Goal: Task Accomplishment & Management: Complete application form

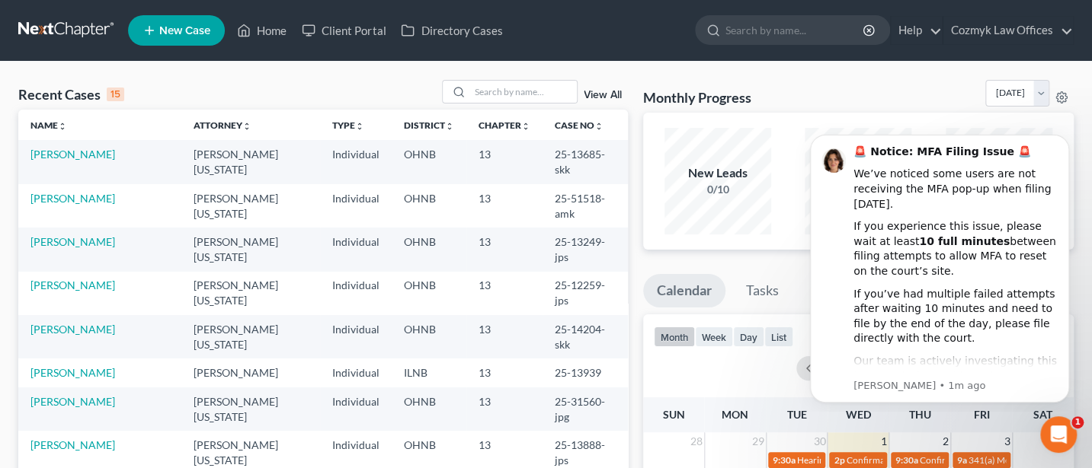
click at [789, 33] on input "search" at bounding box center [794, 30] width 139 height 28
type input "Klobusnik"
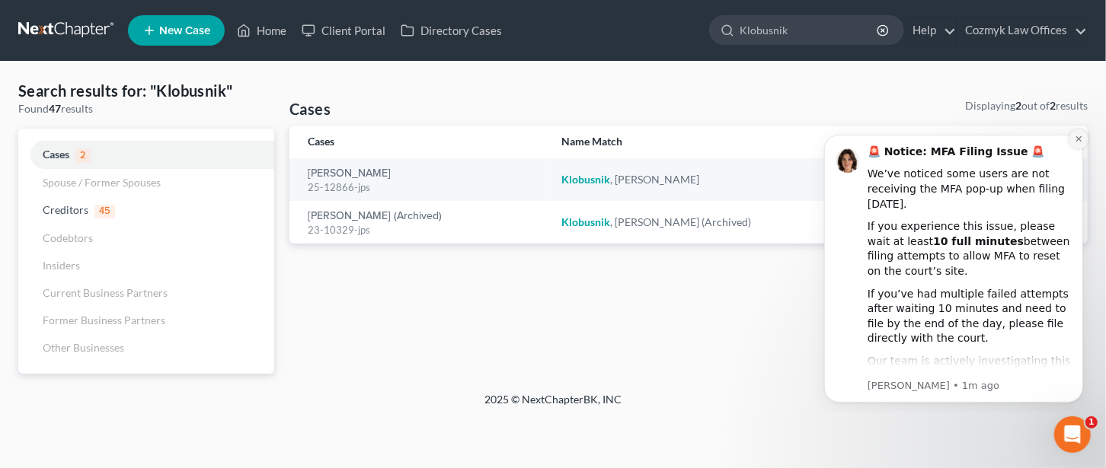
click at [1074, 139] on icon "Dismiss notification" at bounding box center [1078, 138] width 8 height 8
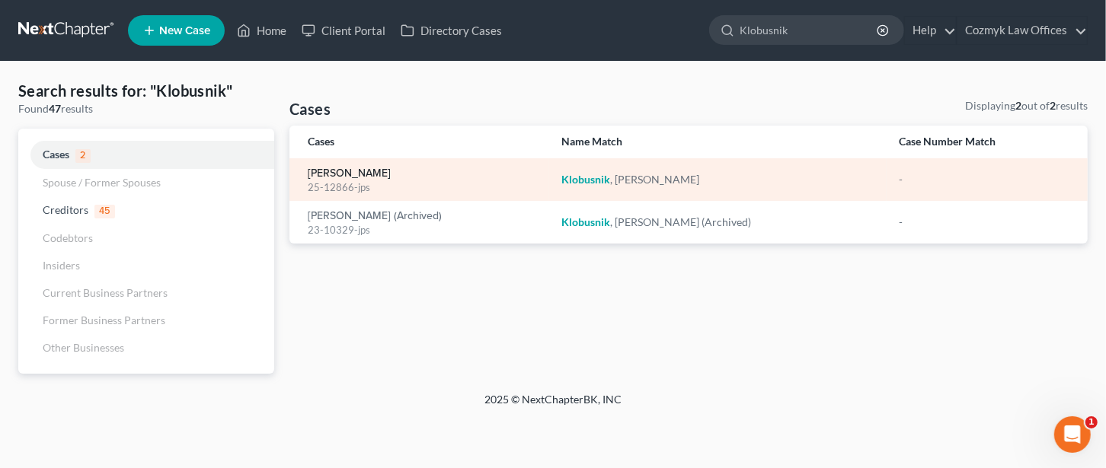
click at [344, 168] on link "[PERSON_NAME]" at bounding box center [349, 173] width 83 height 11
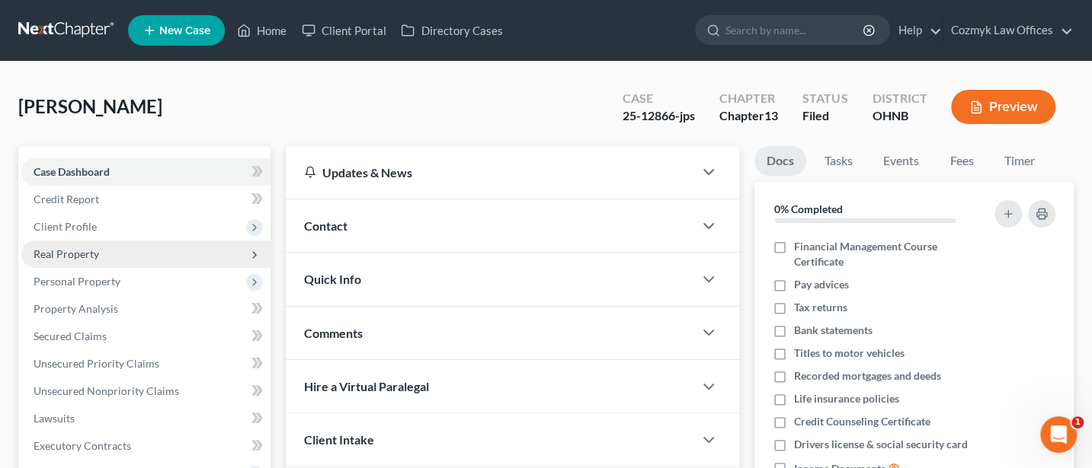
scroll to position [406, 0]
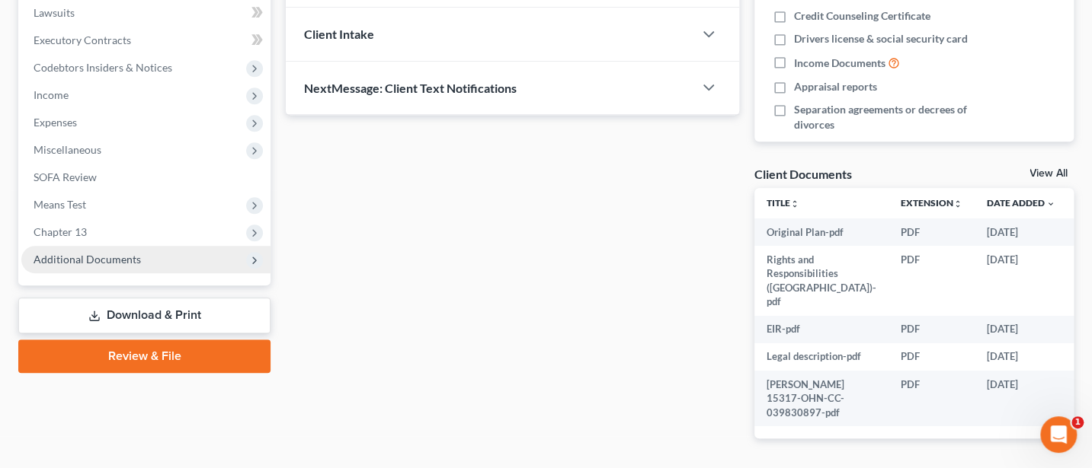
click at [114, 257] on span "Additional Documents" at bounding box center [87, 259] width 107 height 13
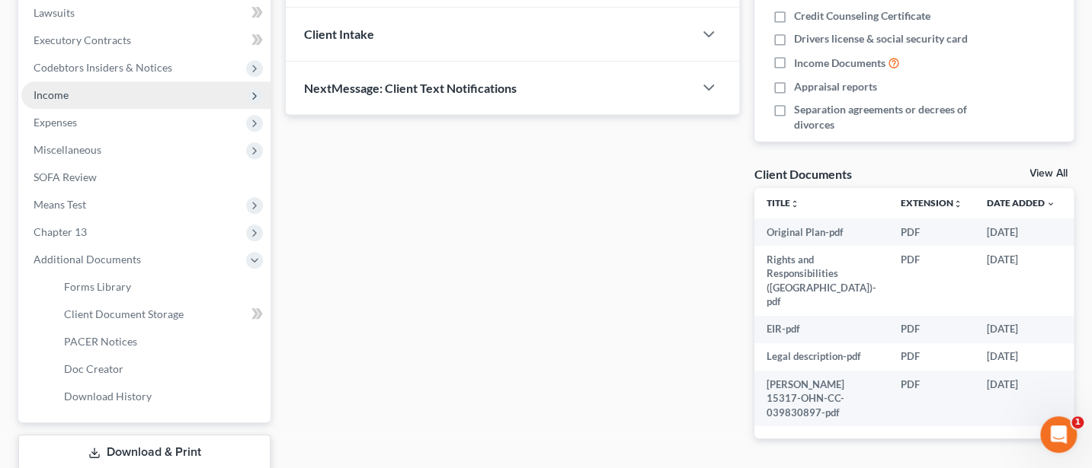
click at [52, 94] on span "Income" at bounding box center [51, 94] width 35 height 13
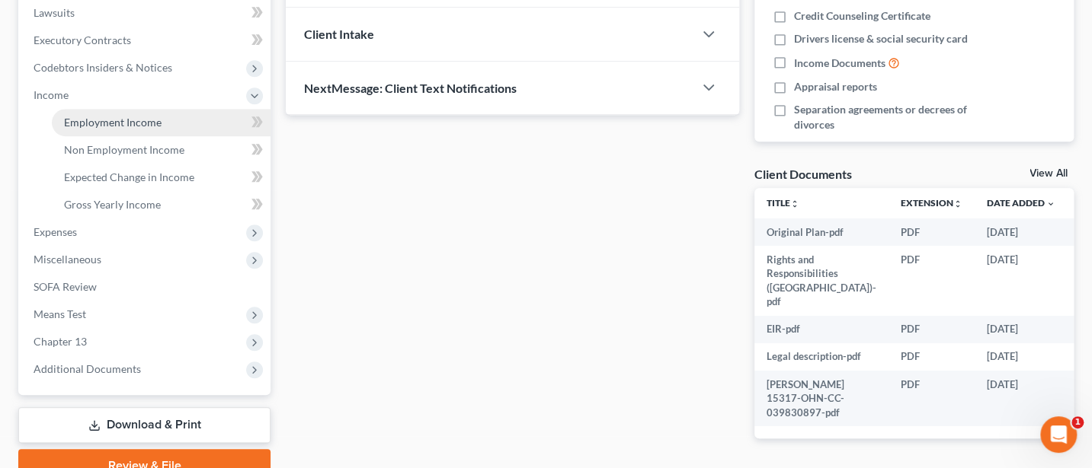
click at [114, 119] on span "Employment Income" at bounding box center [113, 122] width 98 height 13
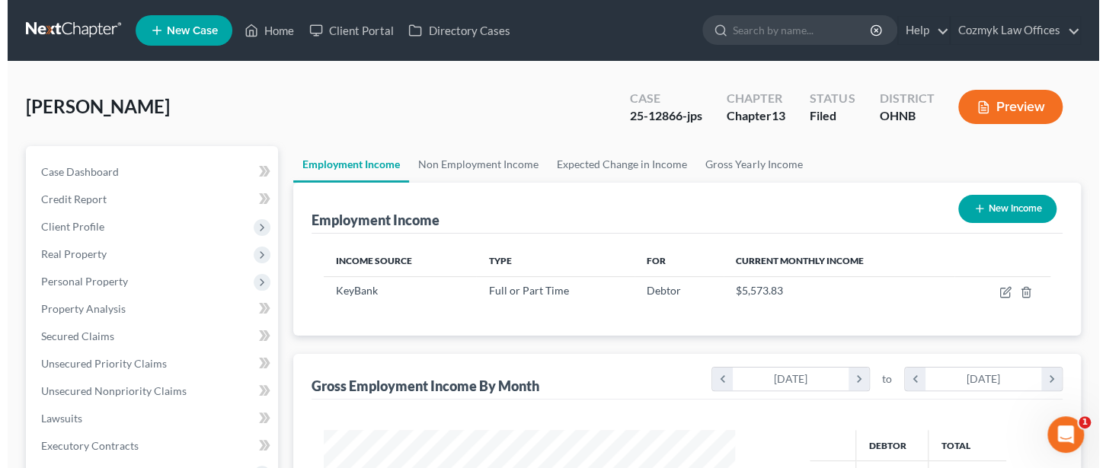
scroll to position [271, 441]
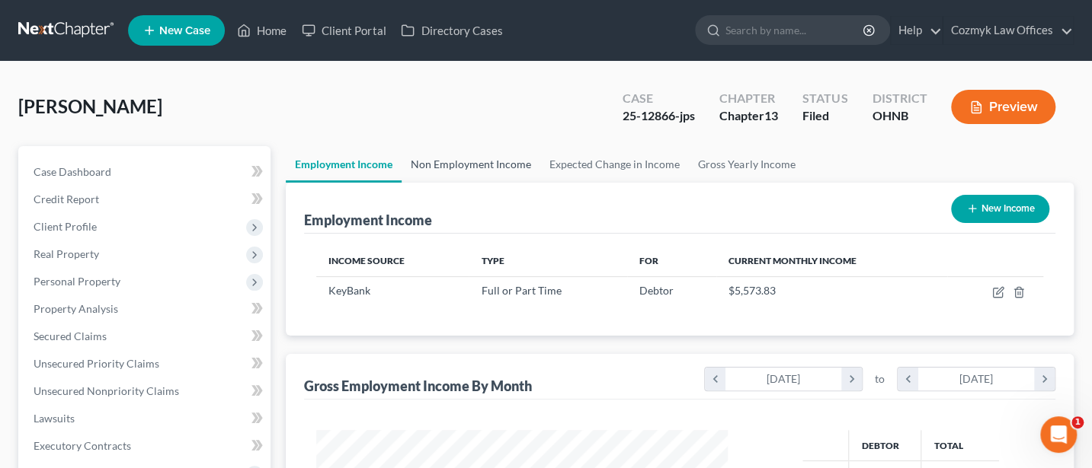
click at [466, 161] on link "Non Employment Income" at bounding box center [470, 164] width 139 height 37
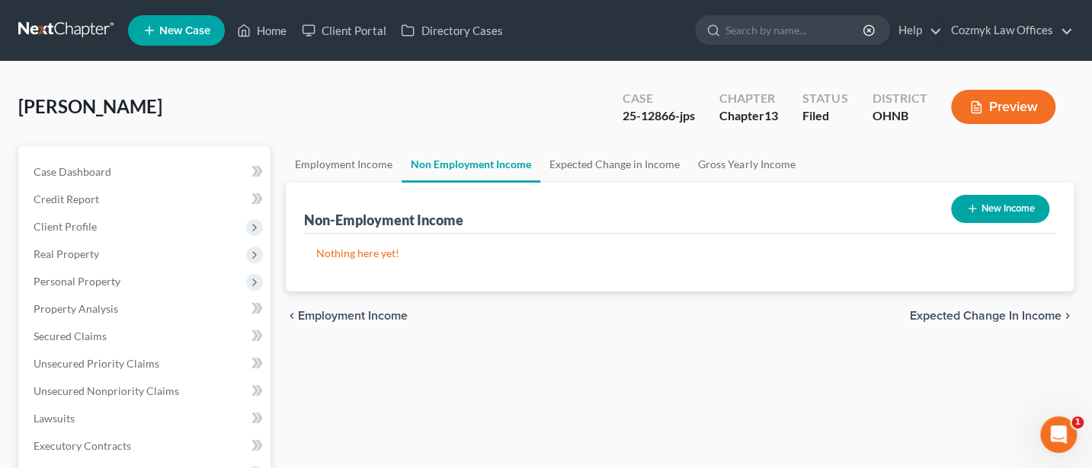
click at [1001, 202] on button "New Income" at bounding box center [1000, 209] width 98 height 28
select select "0"
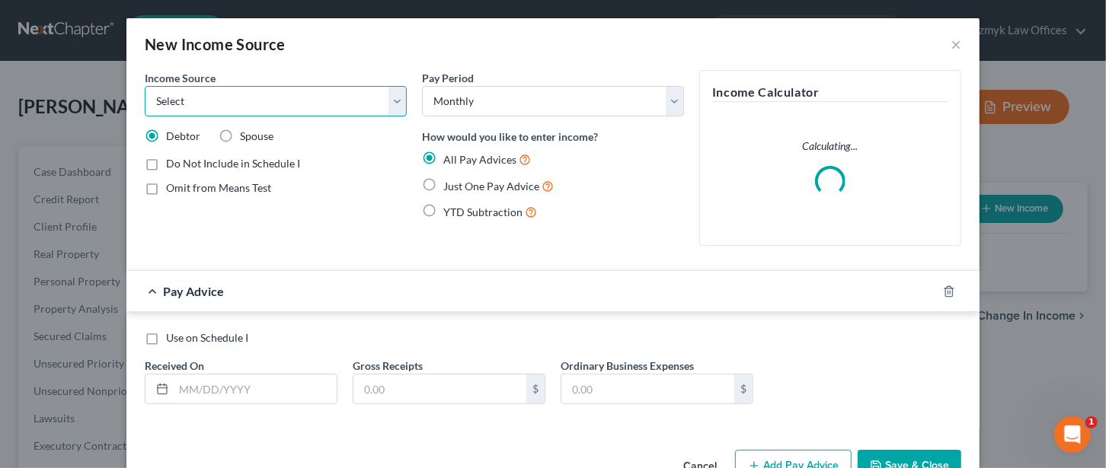
click at [213, 97] on select "Select Unemployment Disability (from employer) Pension Retirement Social Securi…" at bounding box center [276, 101] width 262 height 30
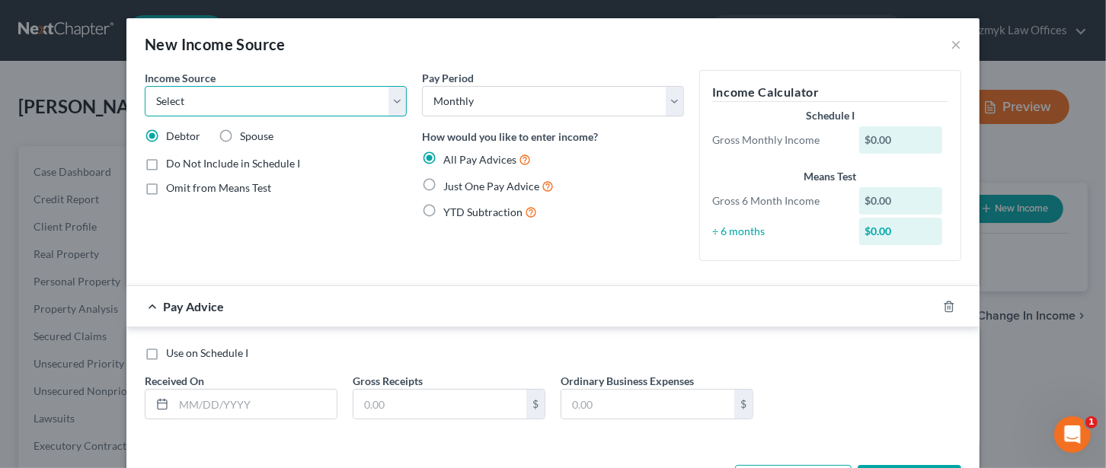
click at [245, 100] on select "Select Unemployment Disability (from employer) Pension Retirement Social Securi…" at bounding box center [276, 101] width 262 height 30
select select "13"
click at [145, 86] on select "Select Unemployment Disability (from employer) Pension Retirement Social Securi…" at bounding box center [276, 101] width 262 height 30
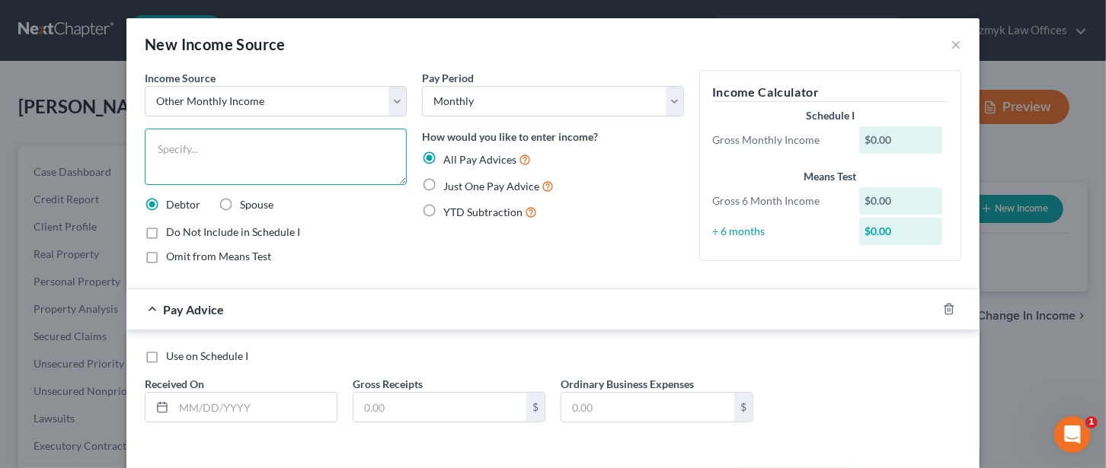
click at [175, 158] on textarea at bounding box center [276, 157] width 262 height 56
type textarea "Annuity"
click at [443, 186] on label "Just One Pay Advice" at bounding box center [498, 186] width 110 height 18
click at [449, 186] on input "Just One Pay Advice" at bounding box center [454, 182] width 10 height 10
radio input "true"
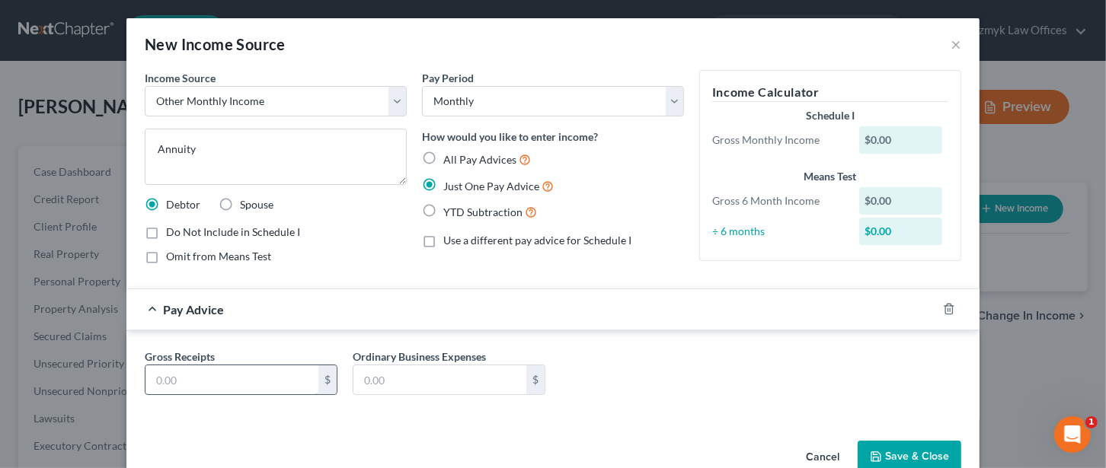
click at [202, 382] on input "text" at bounding box center [231, 380] width 173 height 29
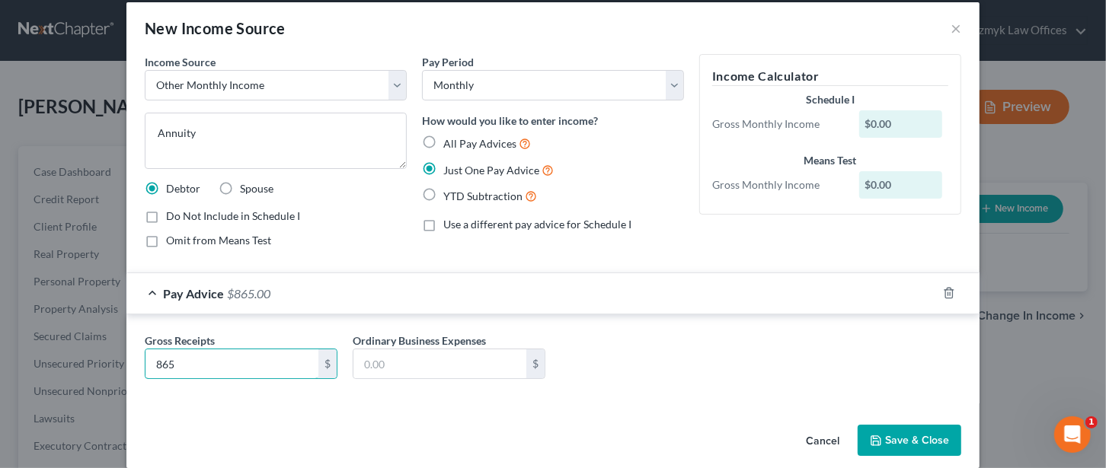
scroll to position [33, 0]
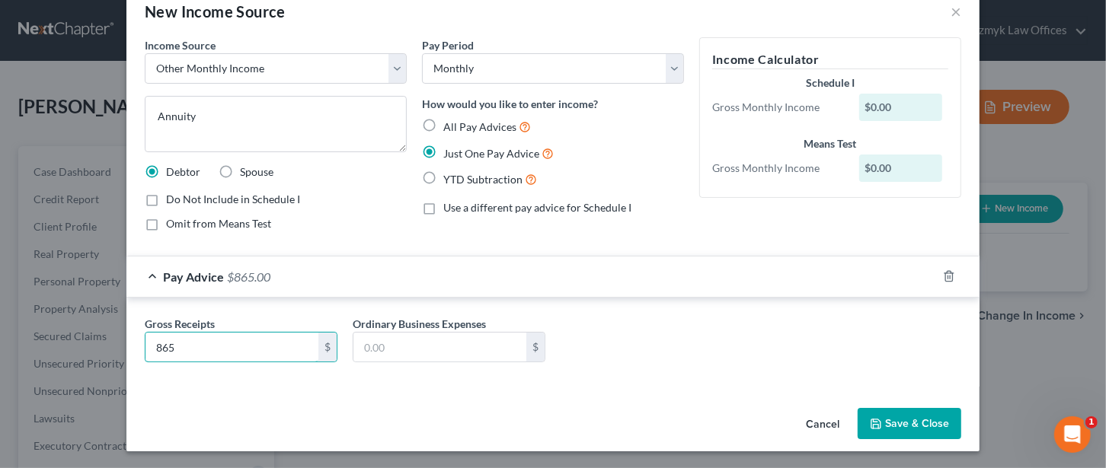
type input "865"
click at [914, 422] on button "Save & Close" at bounding box center [910, 424] width 104 height 32
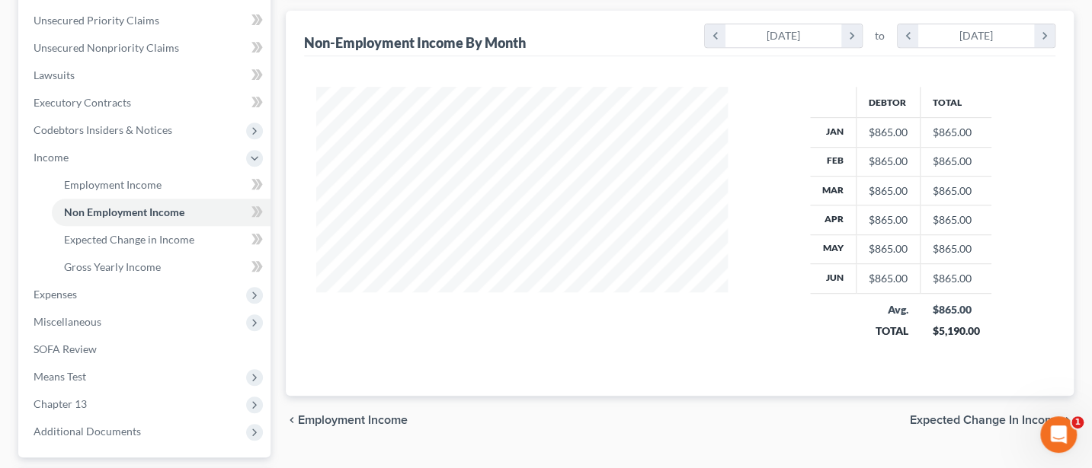
scroll to position [406, 0]
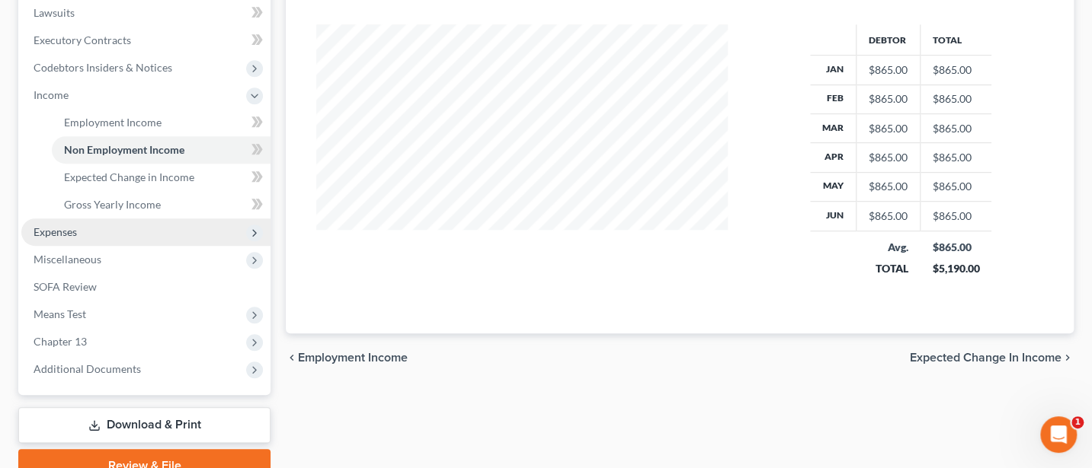
click at [67, 232] on span "Expenses" at bounding box center [55, 231] width 43 height 13
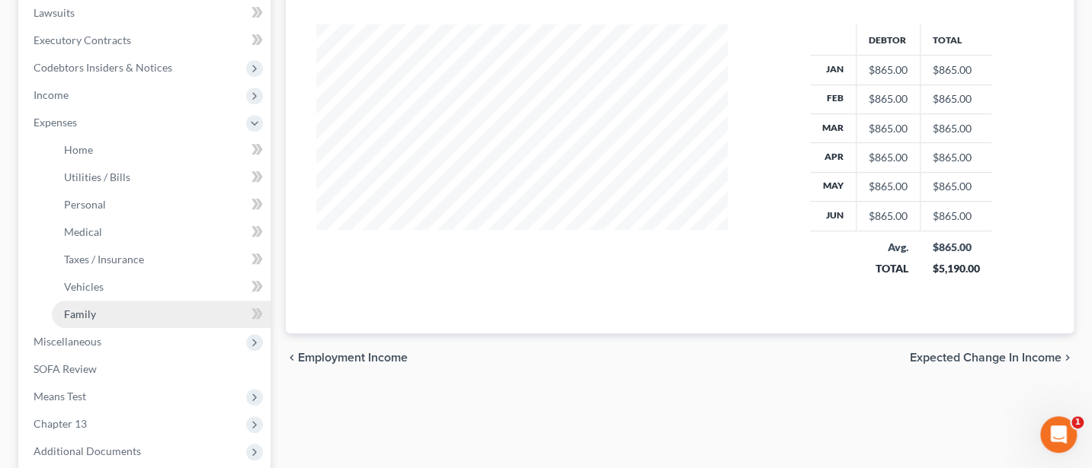
click at [82, 318] on span "Family" at bounding box center [80, 314] width 32 height 13
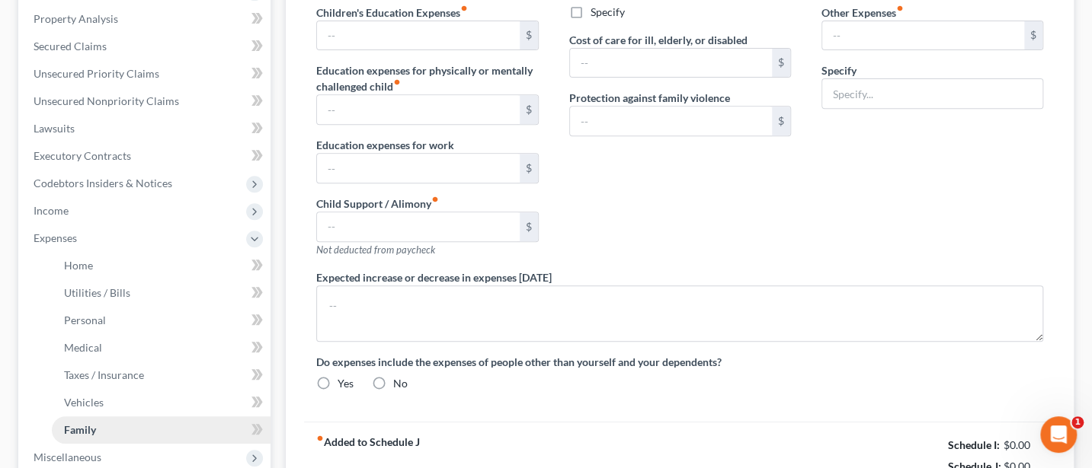
type input "0.00"
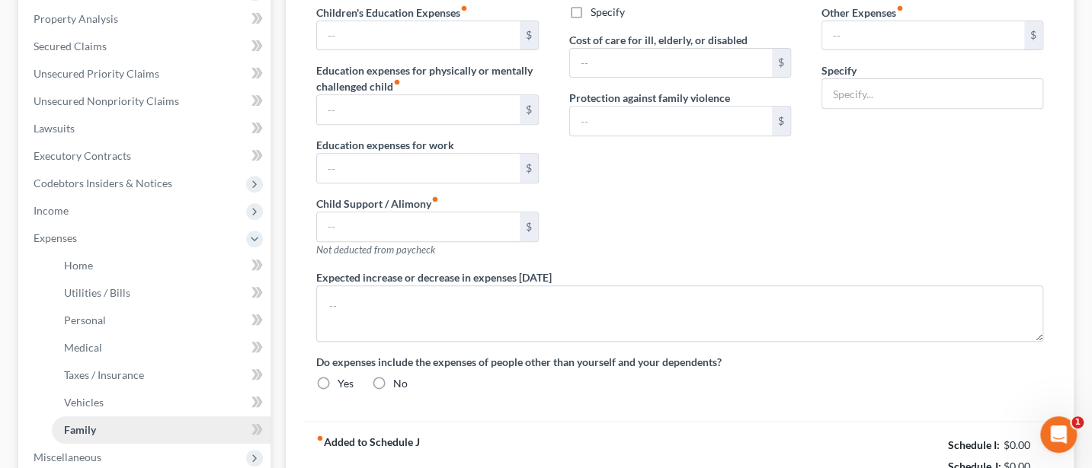
type input "0.00"
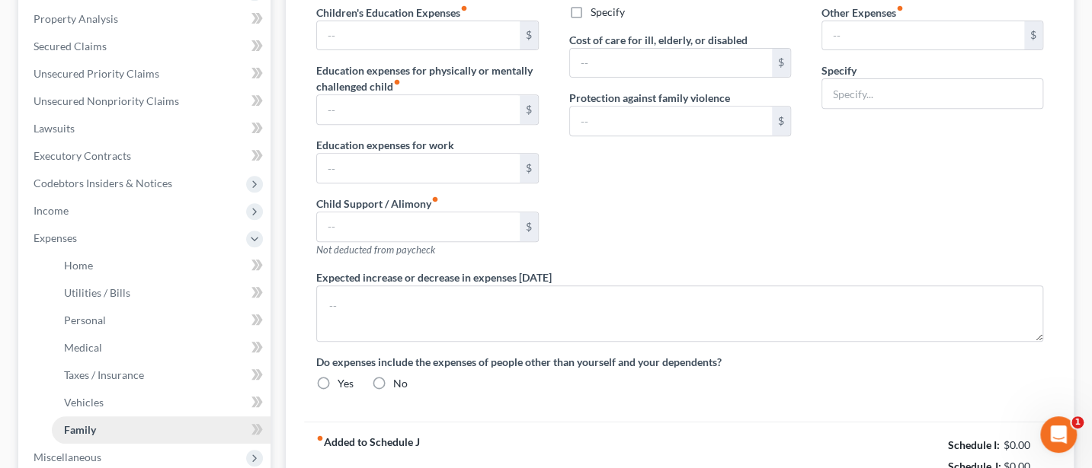
radio input "true"
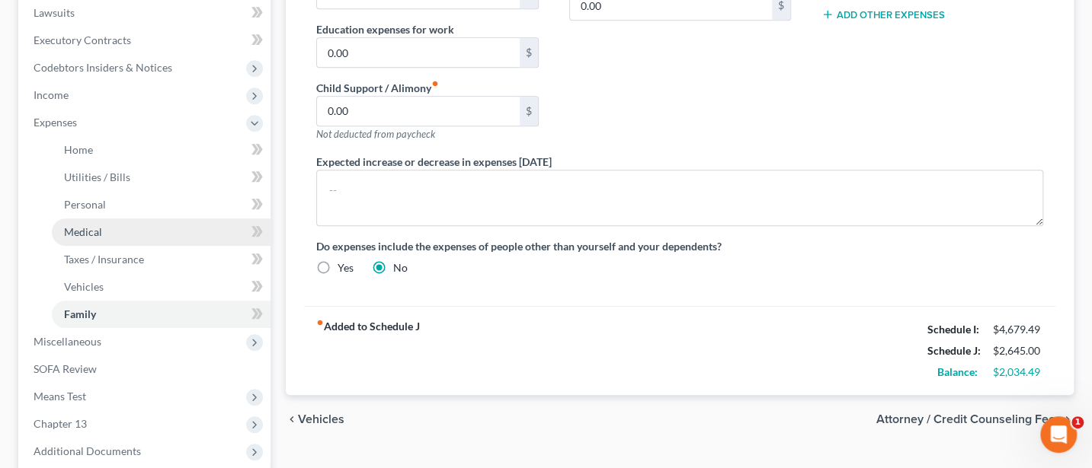
scroll to position [558, 0]
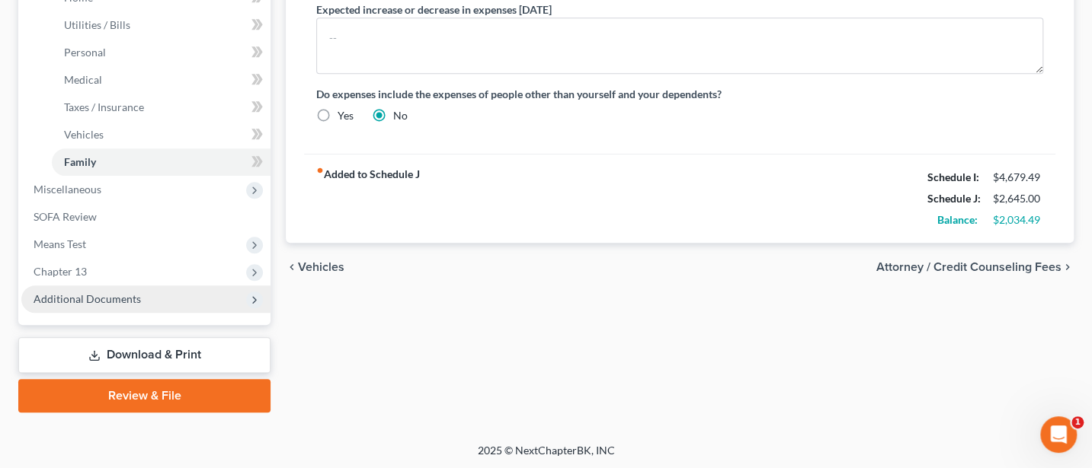
click at [63, 300] on span "Additional Documents" at bounding box center [87, 299] width 107 height 13
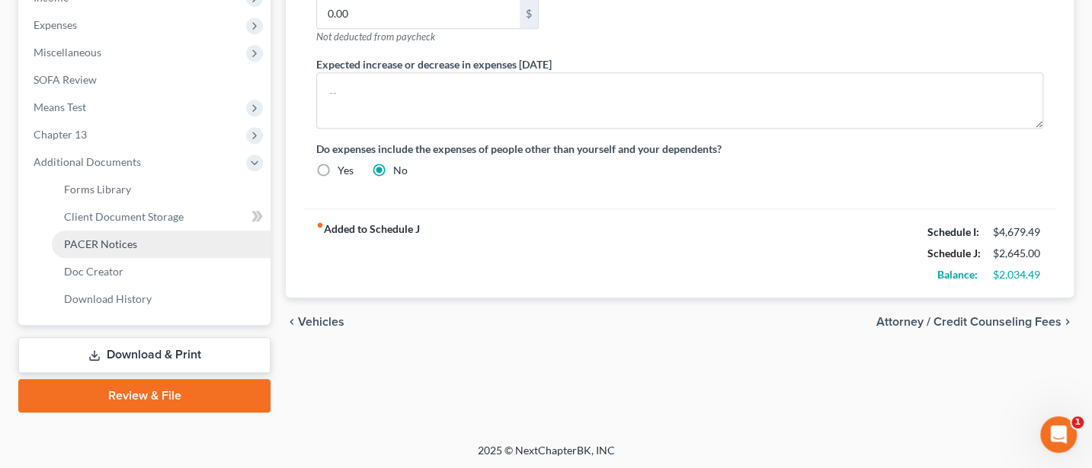
click at [96, 238] on span "PACER Notices" at bounding box center [100, 244] width 73 height 13
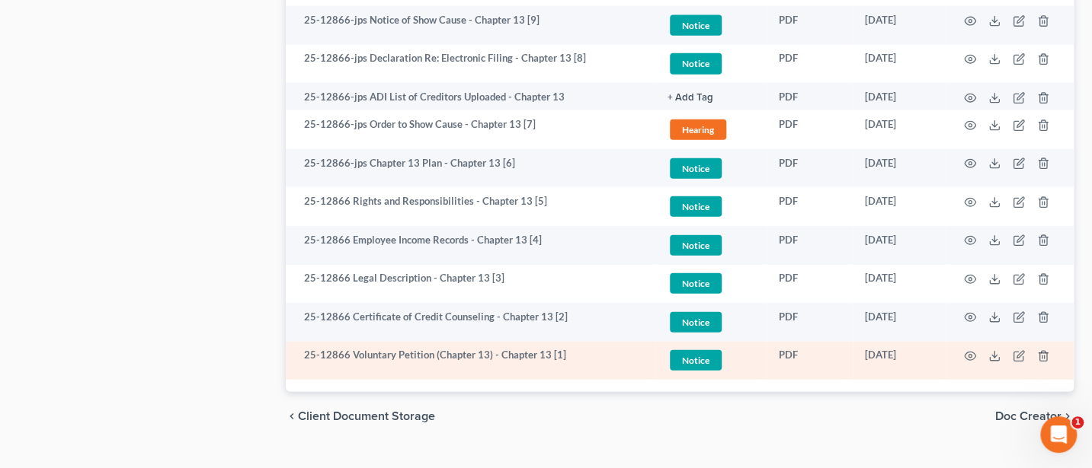
scroll to position [1625, 0]
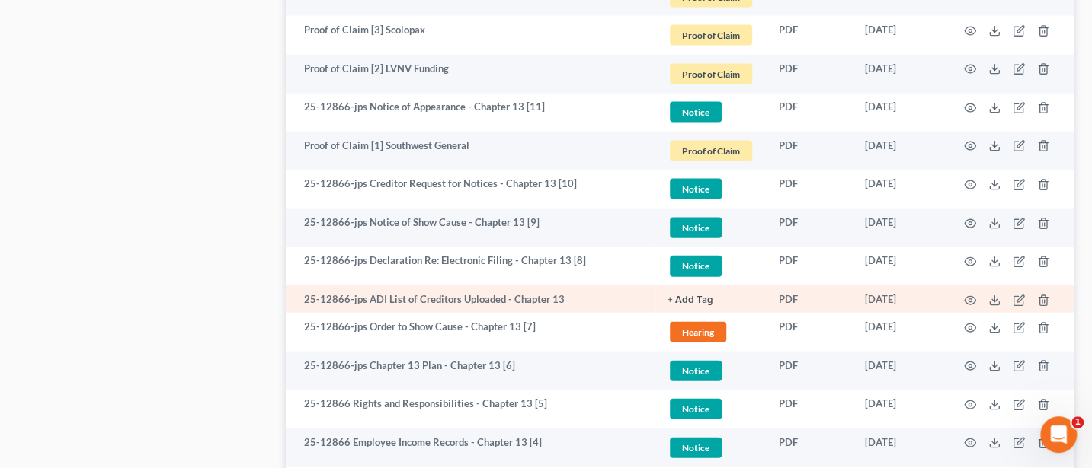
click at [682, 296] on button "+ Add Tag" at bounding box center [690, 301] width 46 height 10
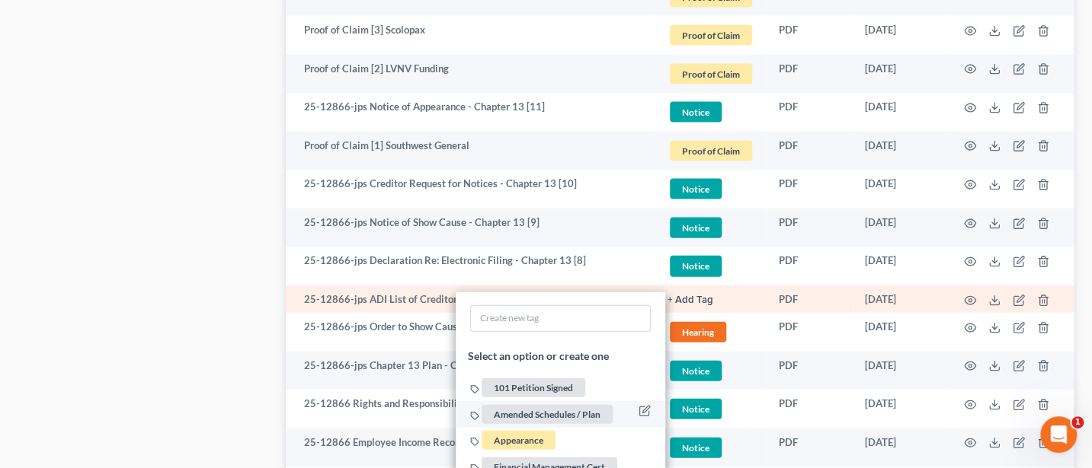
scroll to position [1827, 0]
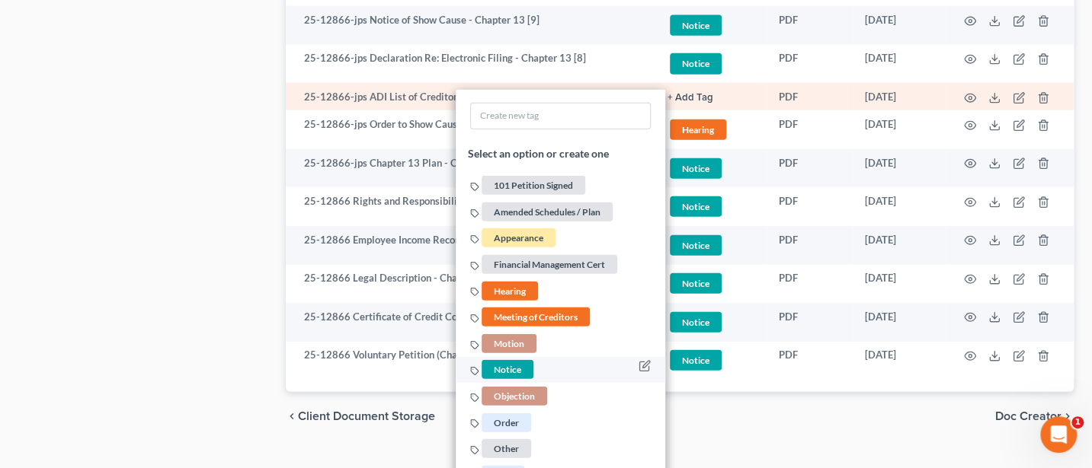
click at [510, 360] on span "Notice" at bounding box center [507, 369] width 52 height 19
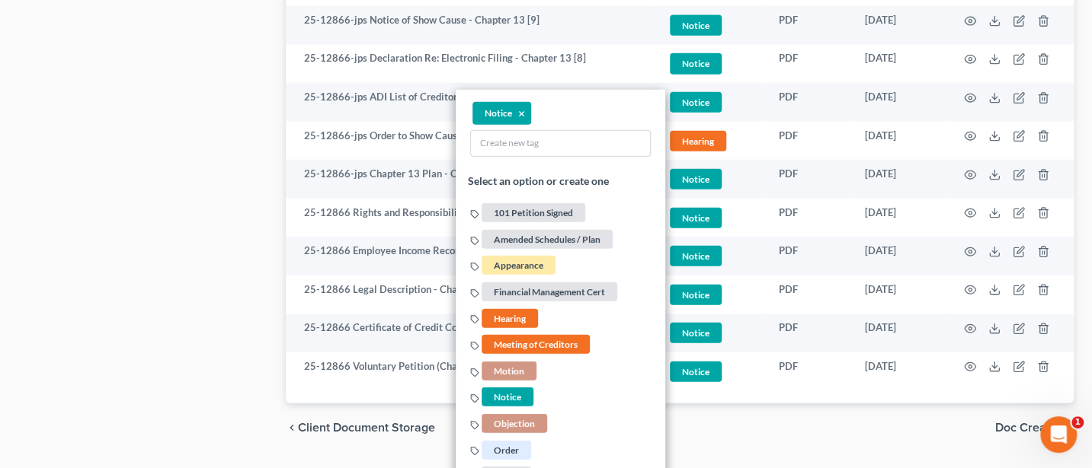
drag, startPoint x: 169, startPoint y: 255, endPoint x: 181, endPoint y: 252, distance: 12.6
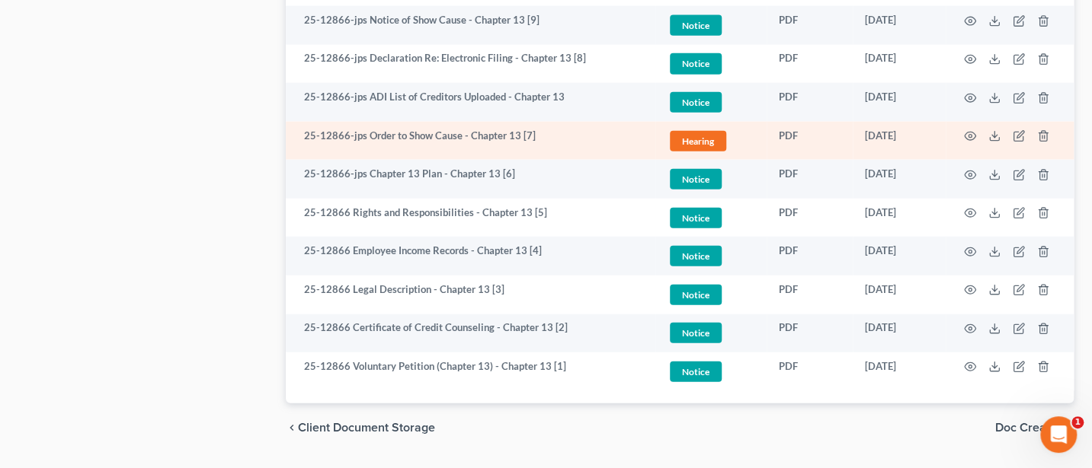
click at [707, 131] on span "Hearing" at bounding box center [698, 141] width 56 height 21
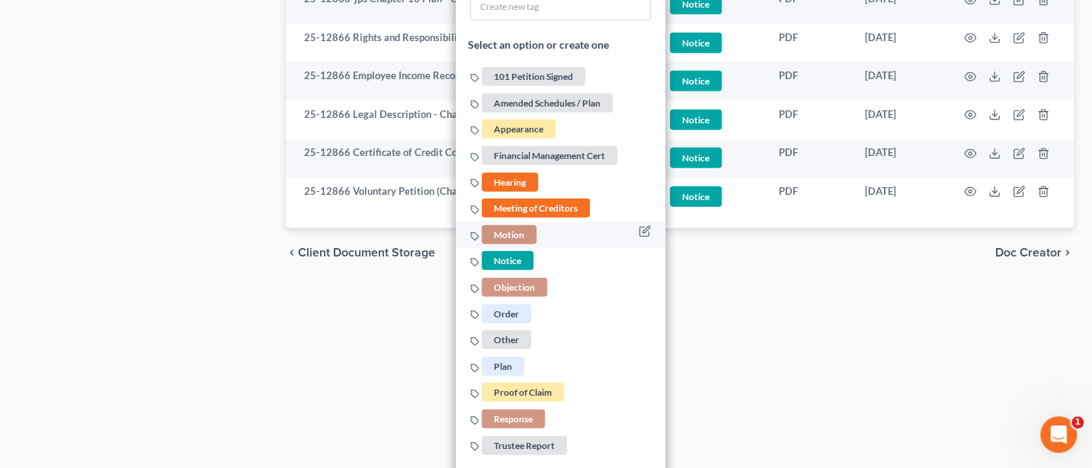
scroll to position [2020, 0]
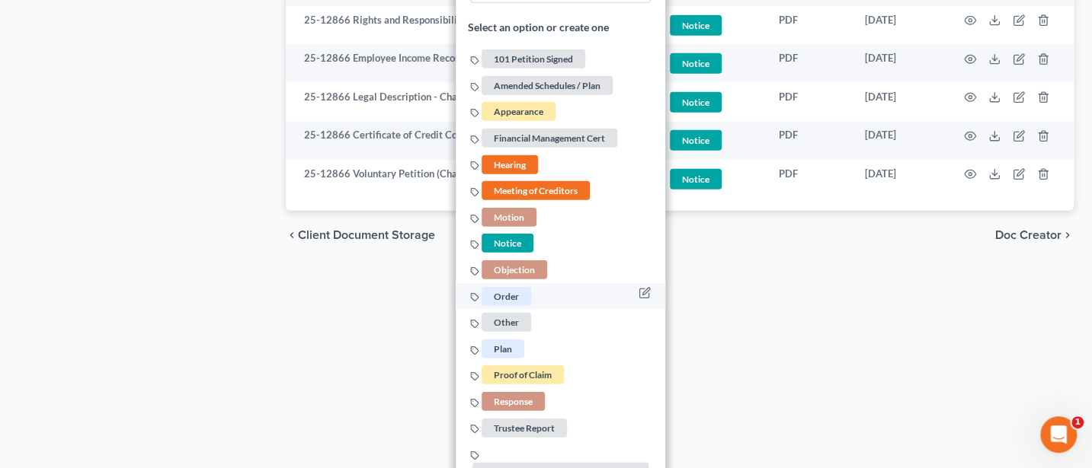
click at [504, 286] on span "Order" at bounding box center [506, 295] width 50 height 19
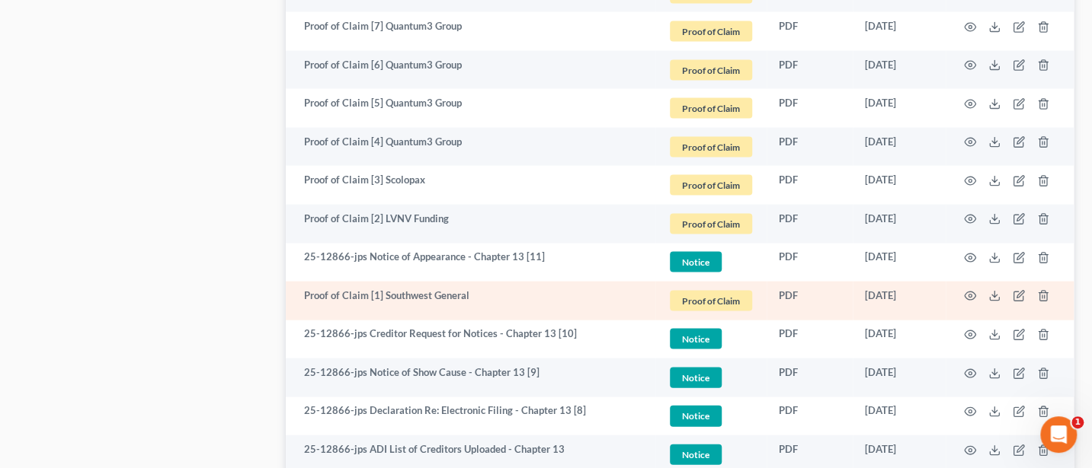
scroll to position [1469, 0]
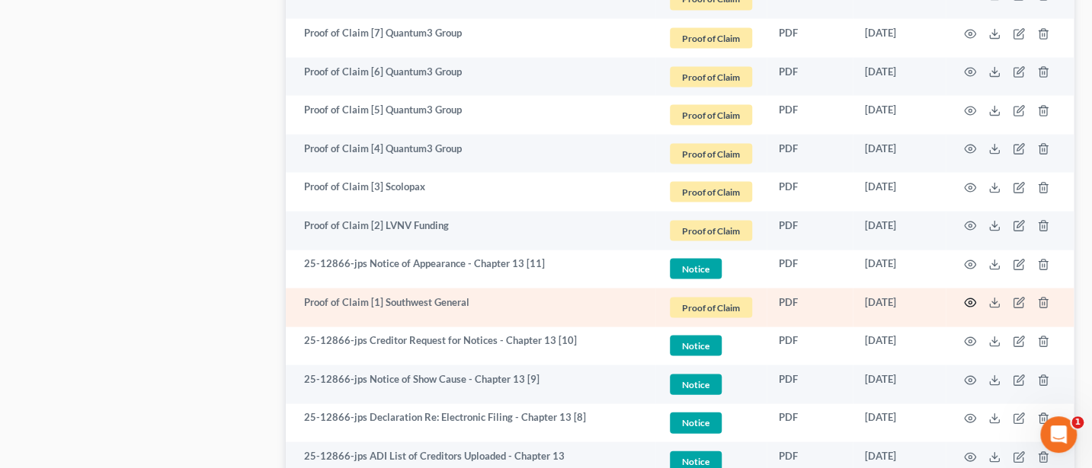
click at [968, 301] on circle "button" at bounding box center [969, 302] width 3 height 3
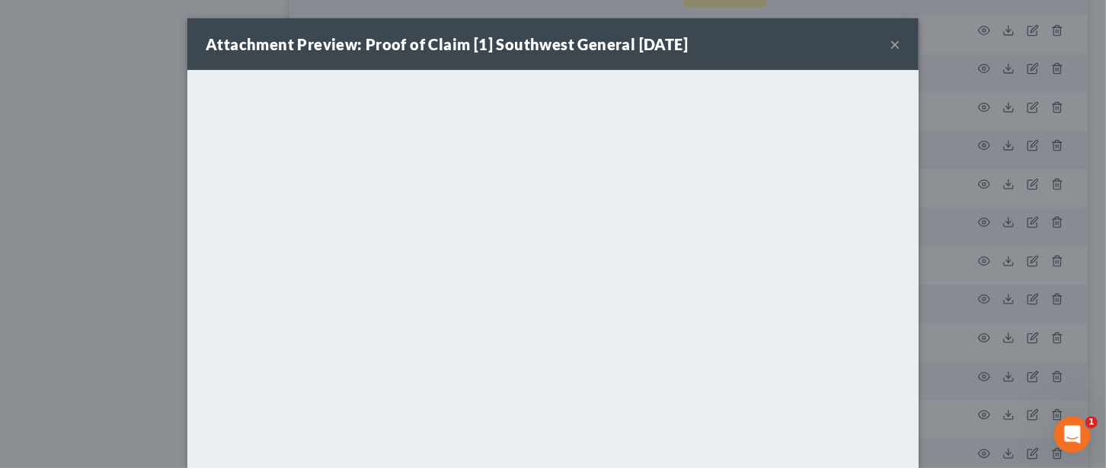
click at [890, 43] on button "×" at bounding box center [895, 44] width 11 height 18
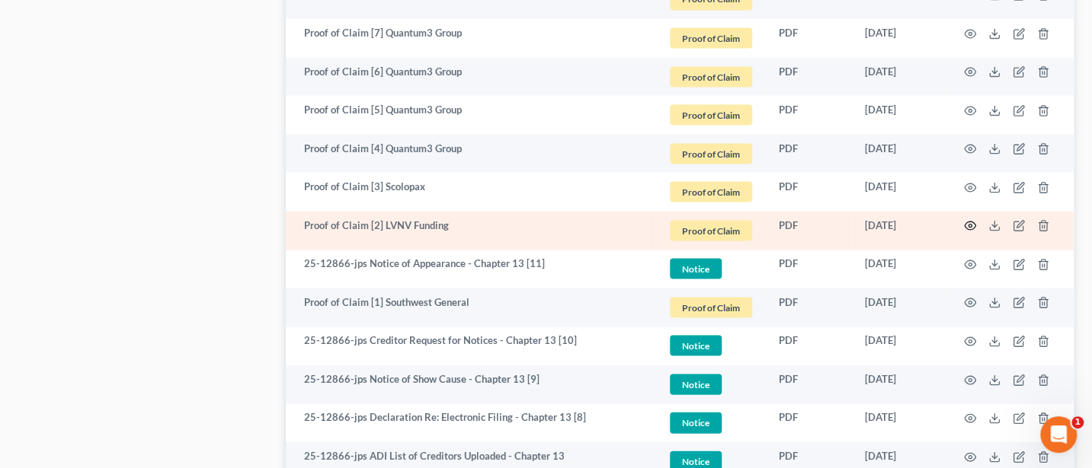
click at [967, 219] on icon "button" at bounding box center [970, 225] width 12 height 12
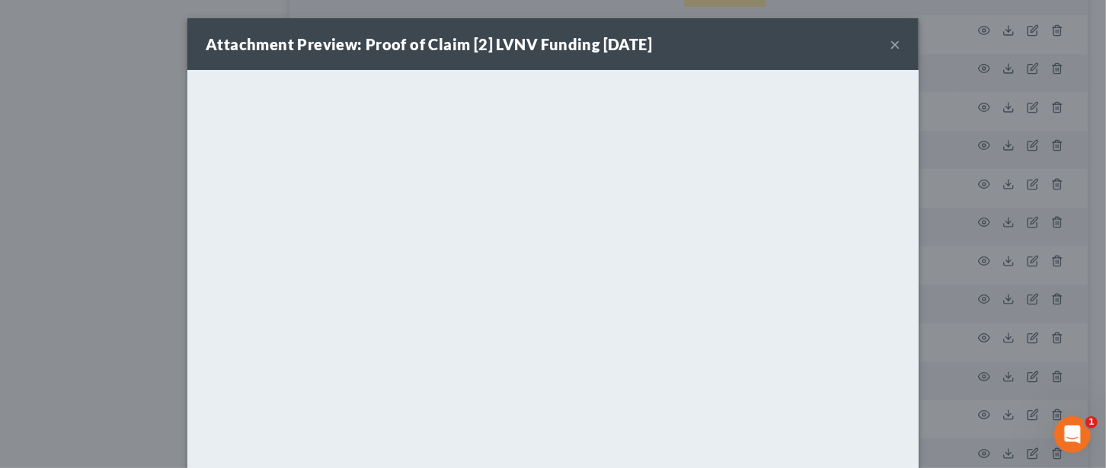
click at [890, 46] on button "×" at bounding box center [895, 44] width 11 height 18
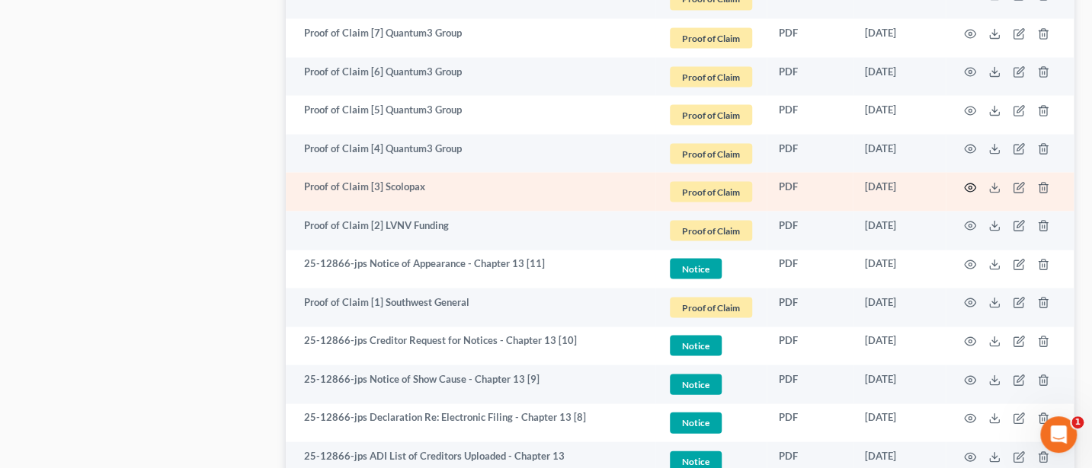
click at [968, 181] on icon "button" at bounding box center [970, 187] width 12 height 12
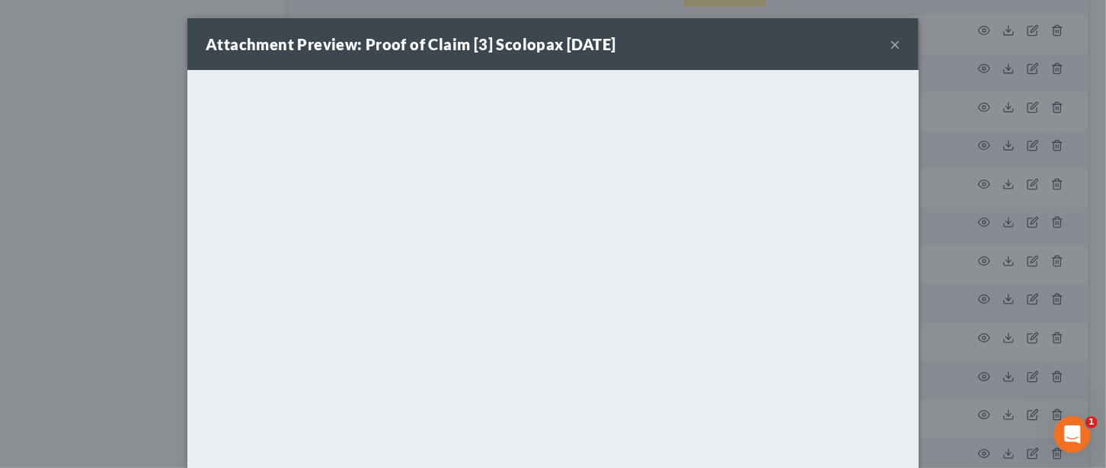
click at [890, 45] on button "×" at bounding box center [895, 44] width 11 height 18
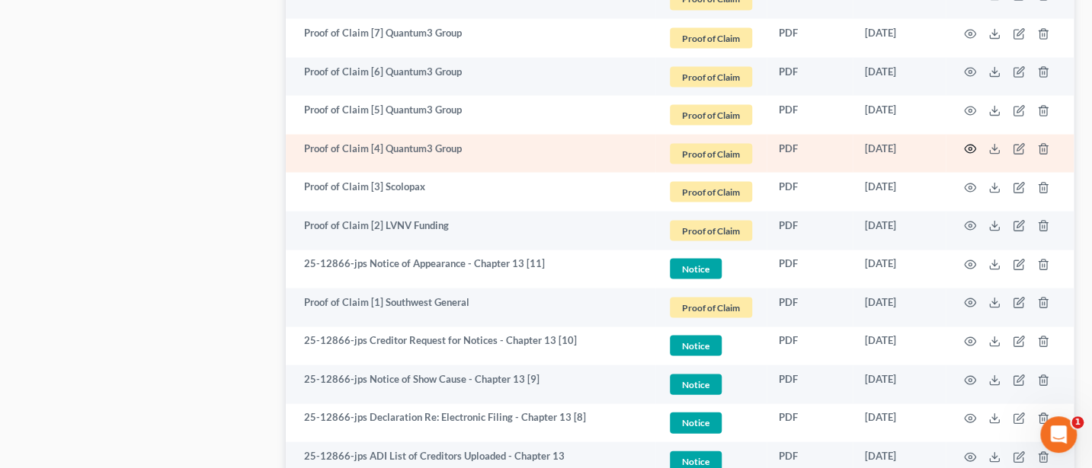
click at [973, 142] on icon "button" at bounding box center [970, 148] width 12 height 12
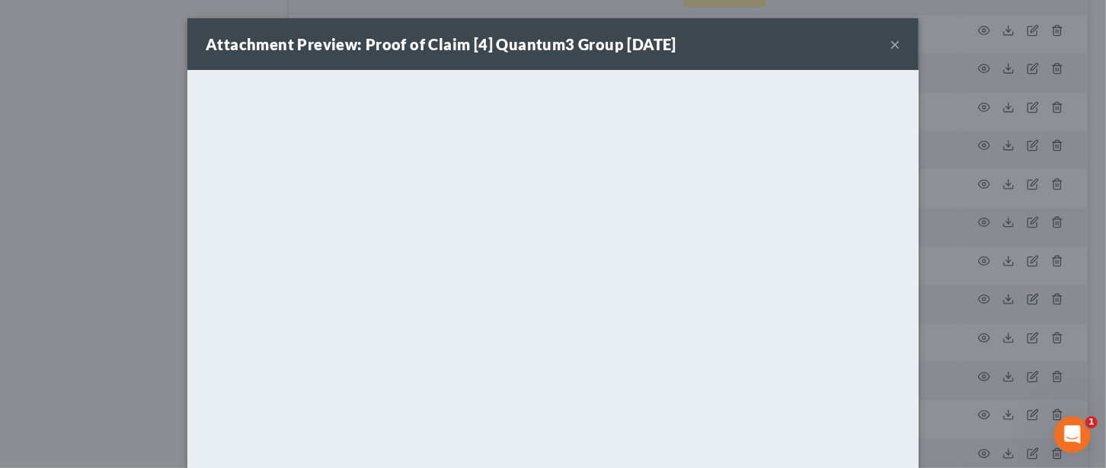
click at [890, 41] on button "×" at bounding box center [895, 44] width 11 height 18
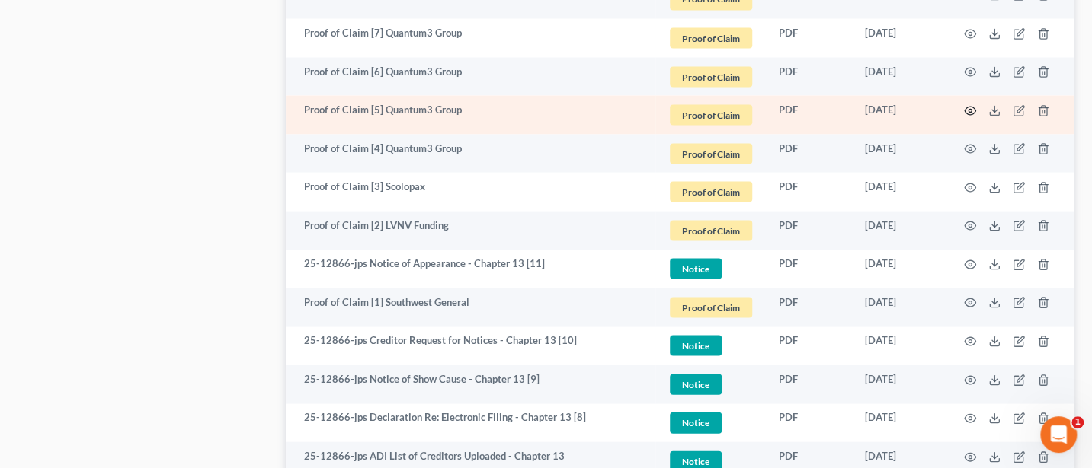
click at [970, 104] on icon "button" at bounding box center [970, 110] width 12 height 12
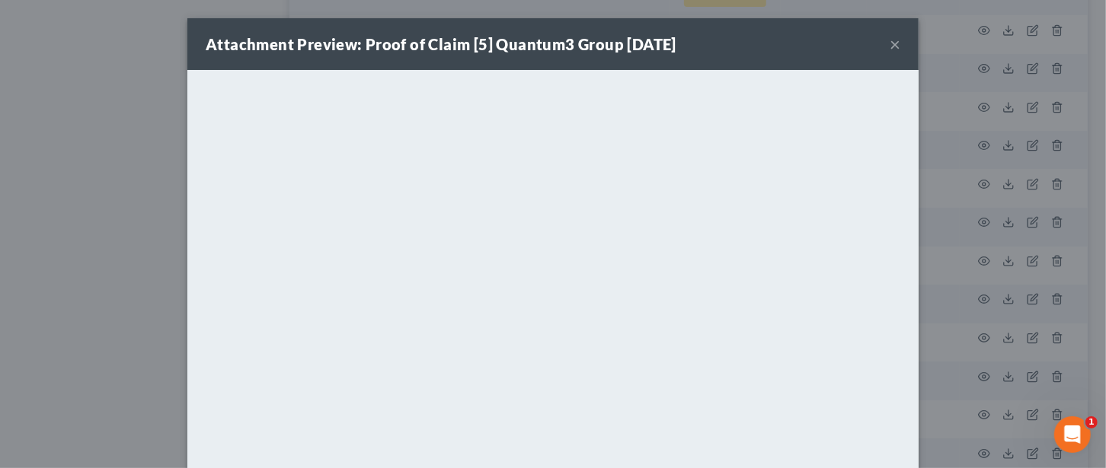
click at [891, 48] on button "×" at bounding box center [895, 44] width 11 height 18
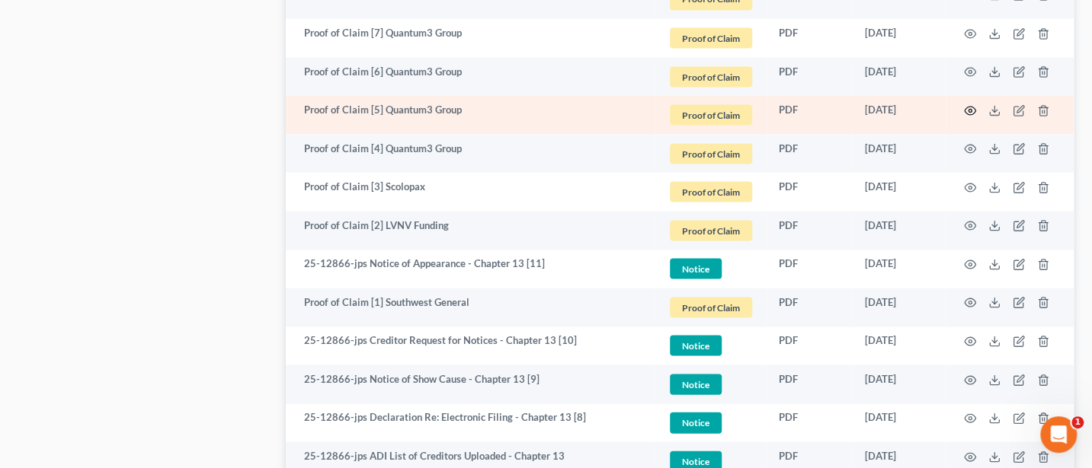
click at [967, 104] on icon "button" at bounding box center [970, 110] width 12 height 12
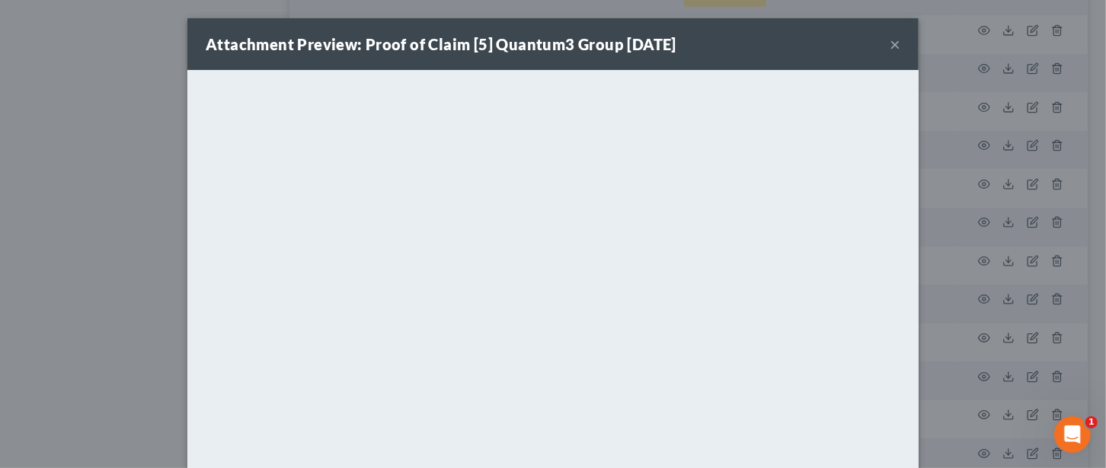
click at [890, 39] on button "×" at bounding box center [895, 44] width 11 height 18
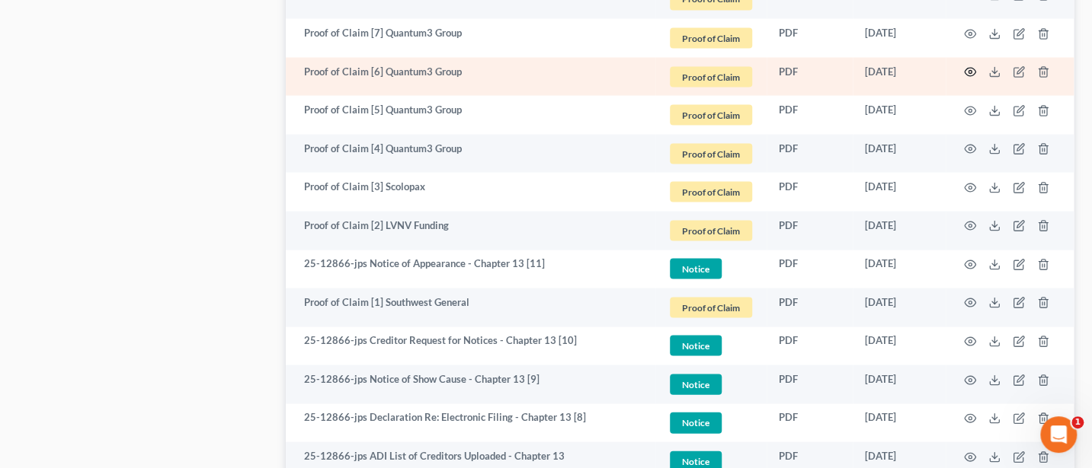
click at [967, 68] on icon "button" at bounding box center [969, 72] width 11 height 8
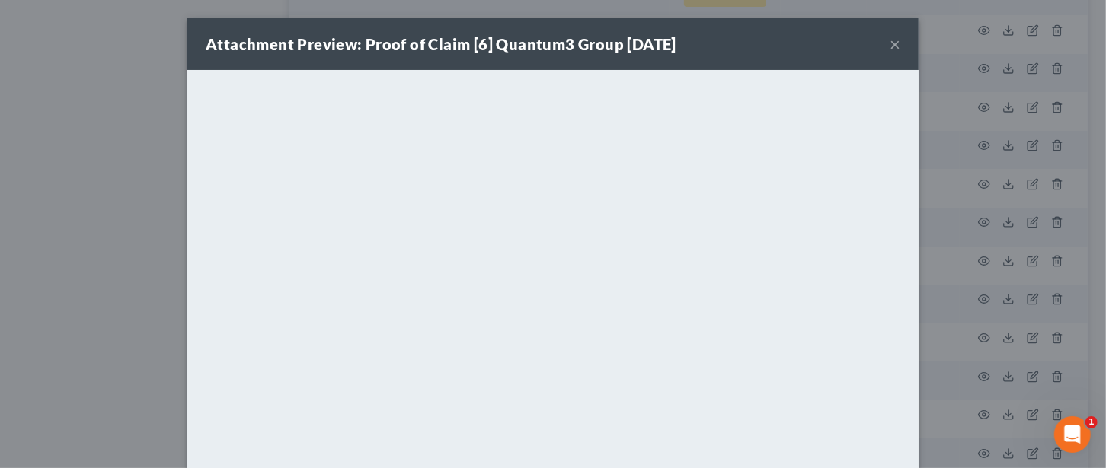
click at [891, 44] on button "×" at bounding box center [895, 44] width 11 height 18
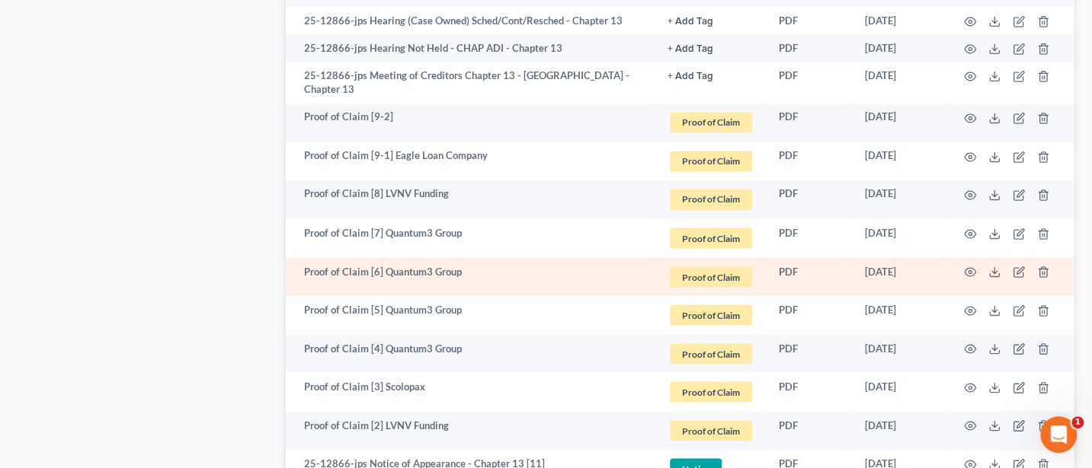
scroll to position [1265, 0]
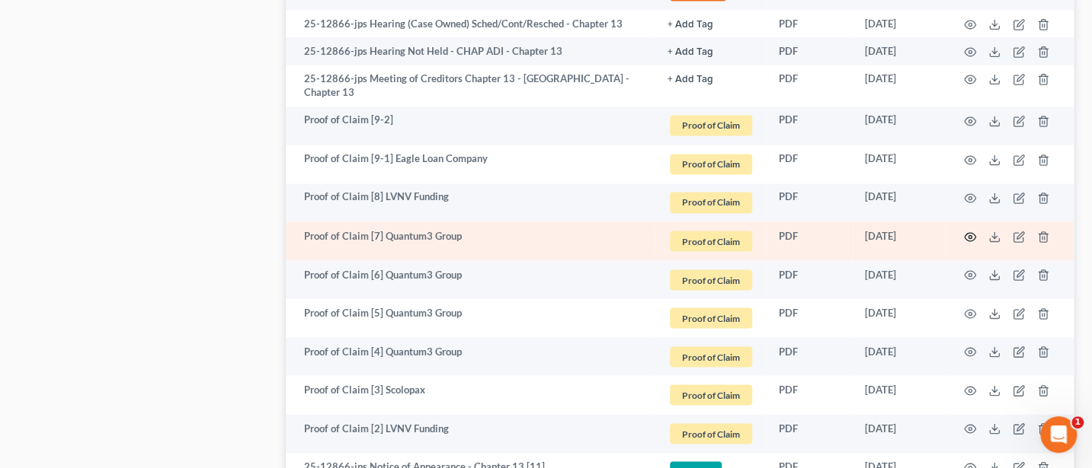
click at [967, 231] on icon "button" at bounding box center [970, 237] width 12 height 12
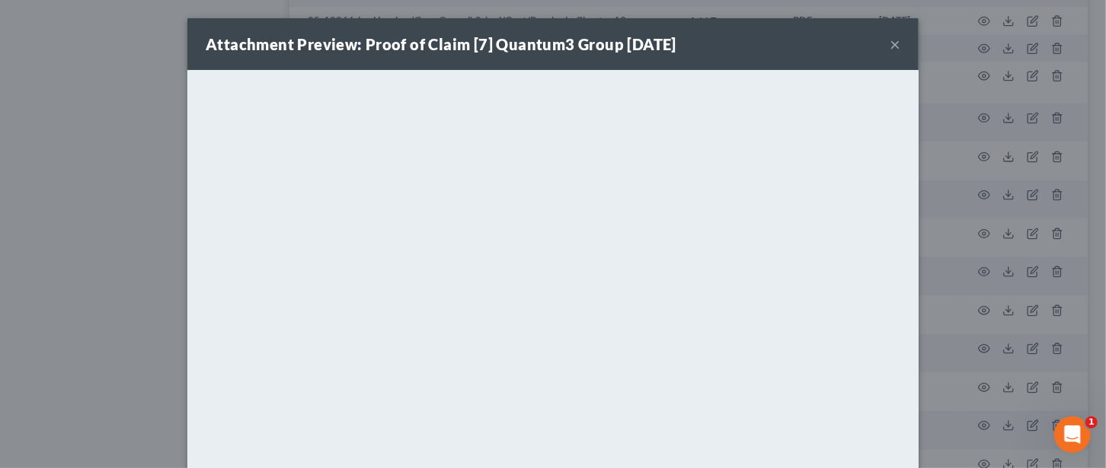
click at [891, 43] on button "×" at bounding box center [895, 44] width 11 height 18
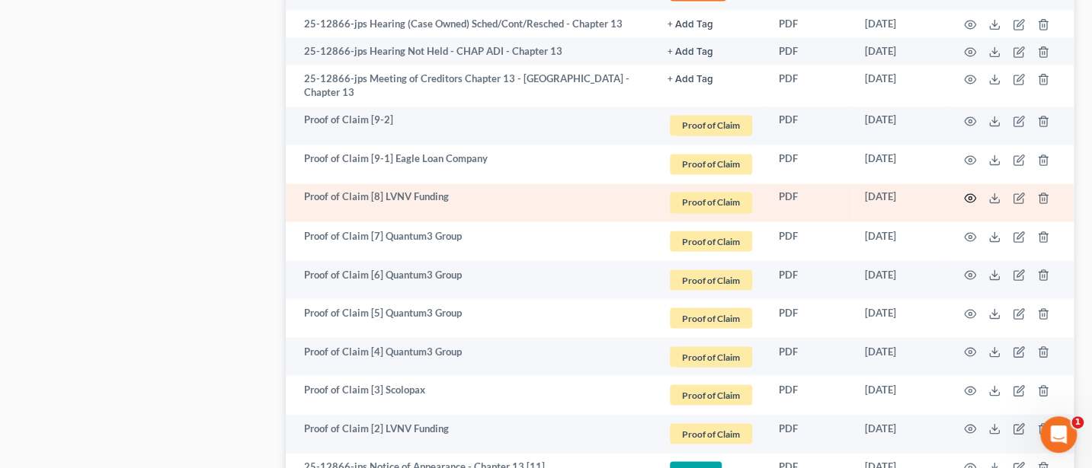
click at [968, 197] on circle "button" at bounding box center [969, 198] width 3 height 3
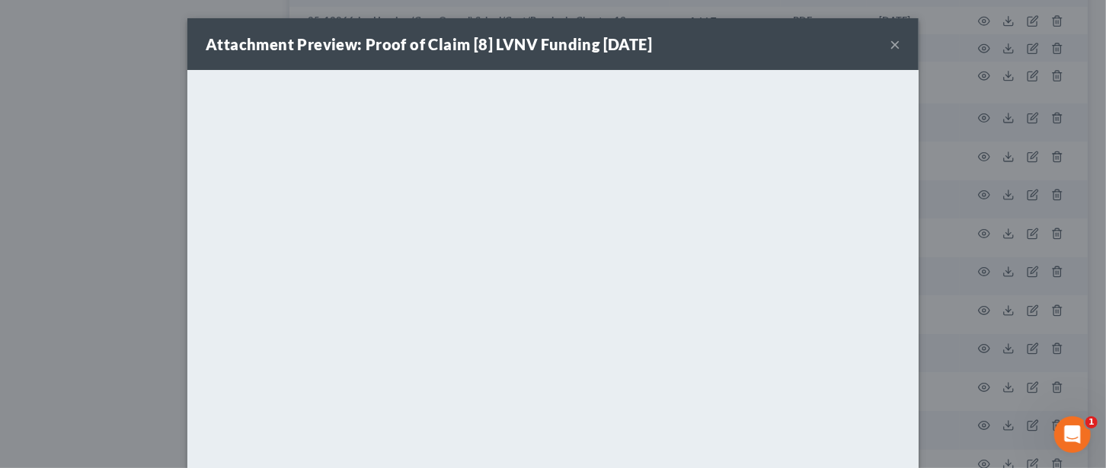
click at [890, 46] on button "×" at bounding box center [895, 44] width 11 height 18
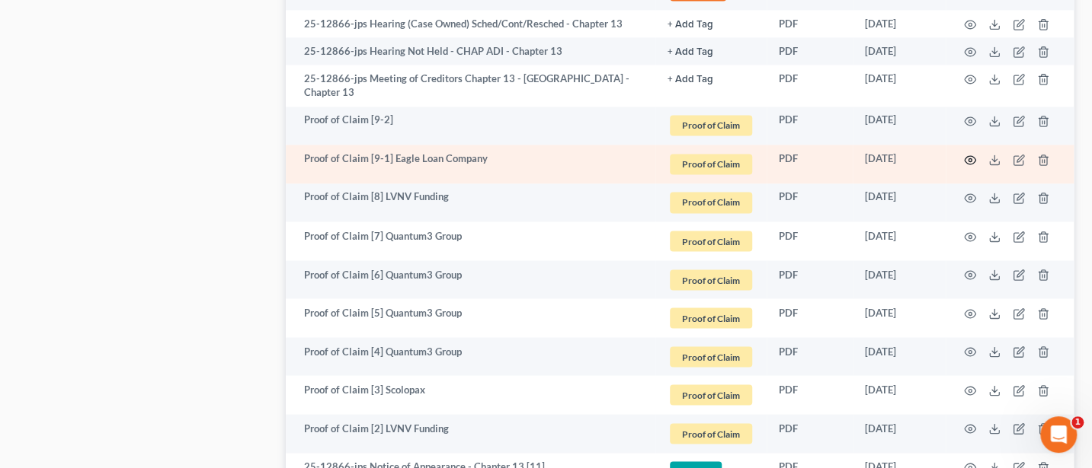
click at [971, 154] on icon "button" at bounding box center [970, 160] width 12 height 12
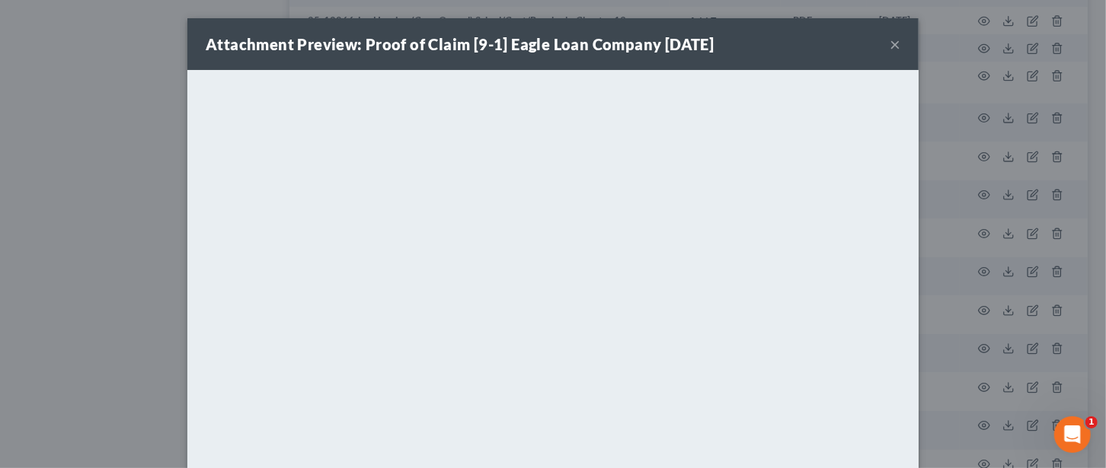
click at [890, 42] on button "×" at bounding box center [895, 44] width 11 height 18
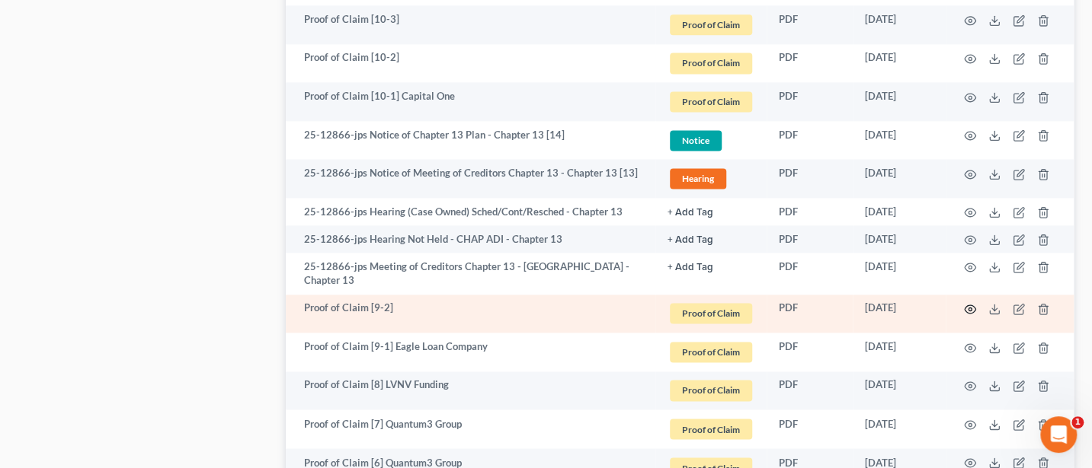
scroll to position [1062, 0]
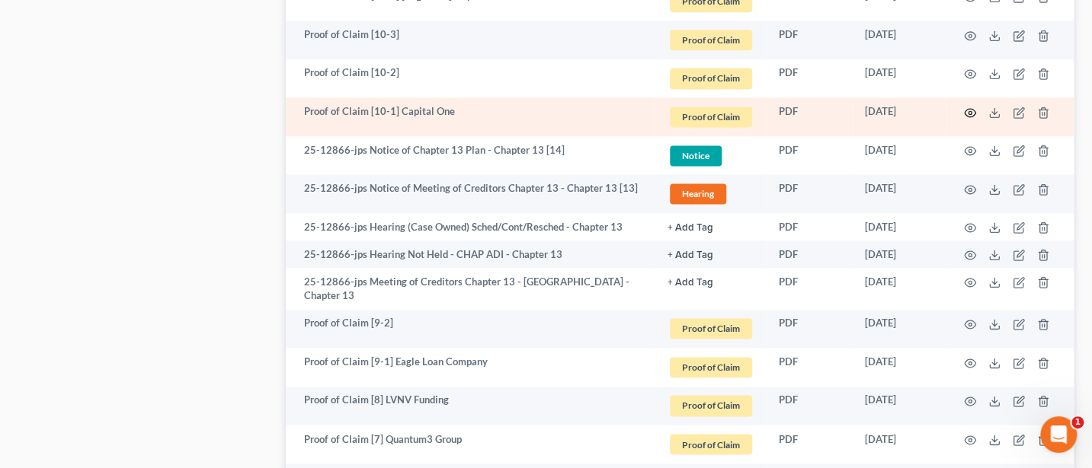
click at [969, 107] on icon "button" at bounding box center [970, 113] width 12 height 12
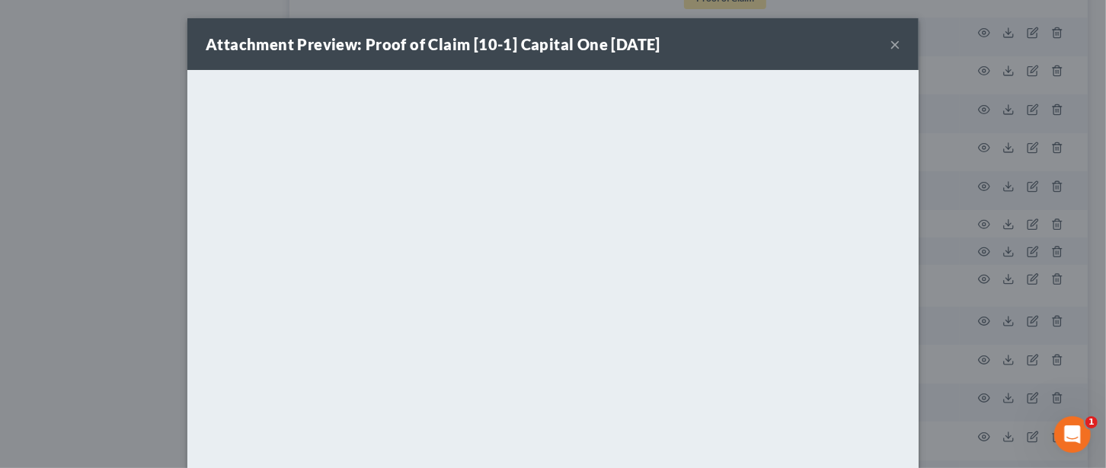
click at [890, 41] on button "×" at bounding box center [895, 44] width 11 height 18
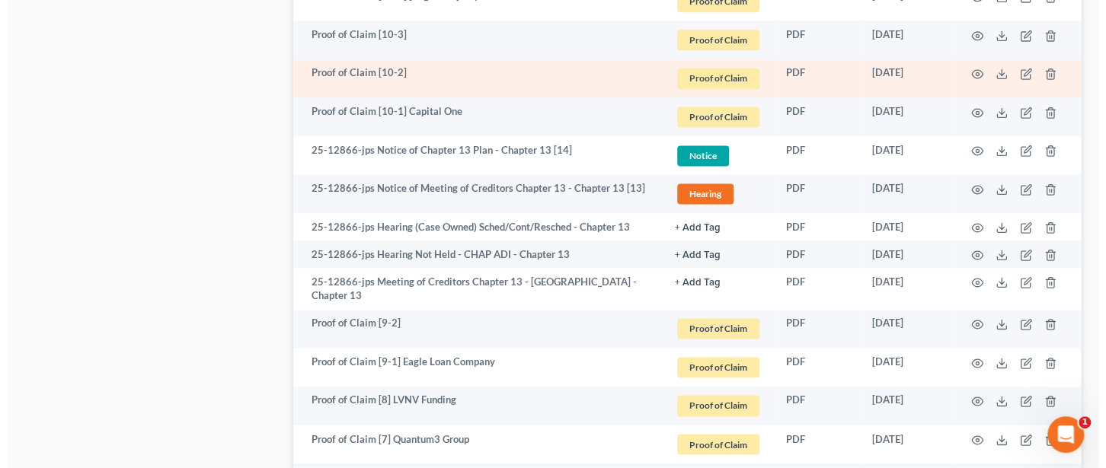
scroll to position [859, 0]
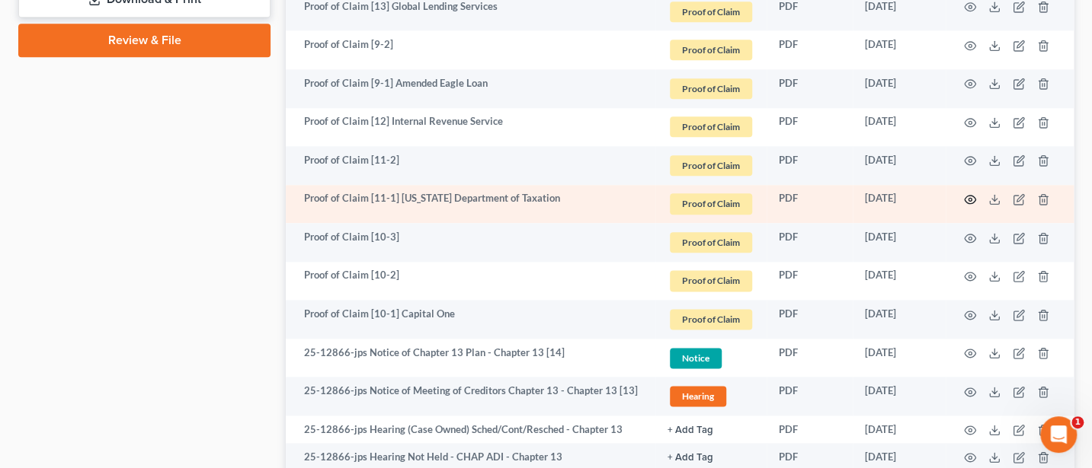
click at [967, 193] on icon "button" at bounding box center [970, 199] width 12 height 12
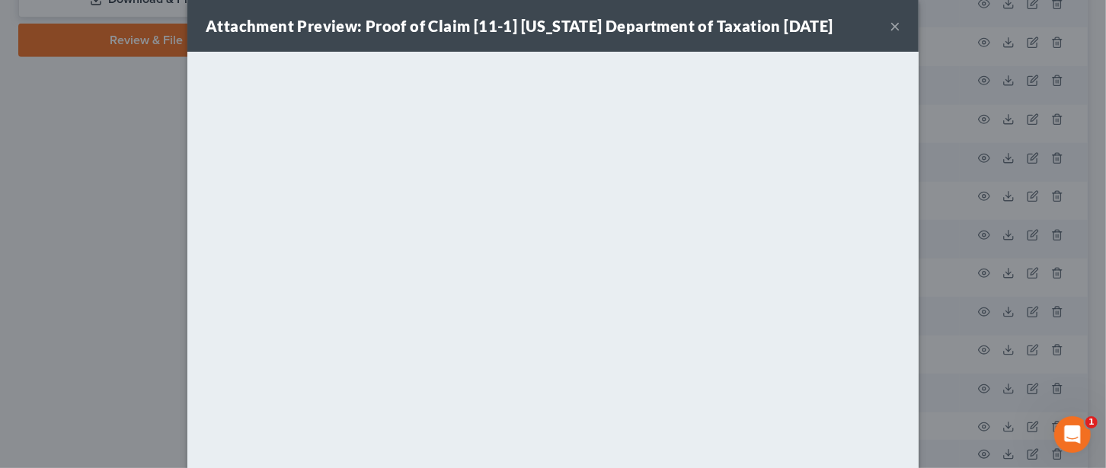
scroll to position [0, 0]
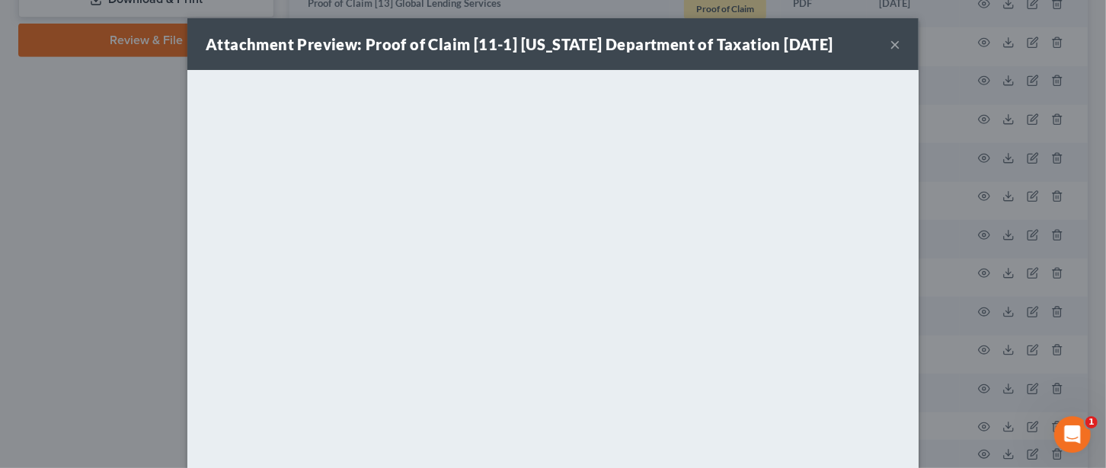
click at [890, 37] on button "×" at bounding box center [895, 44] width 11 height 18
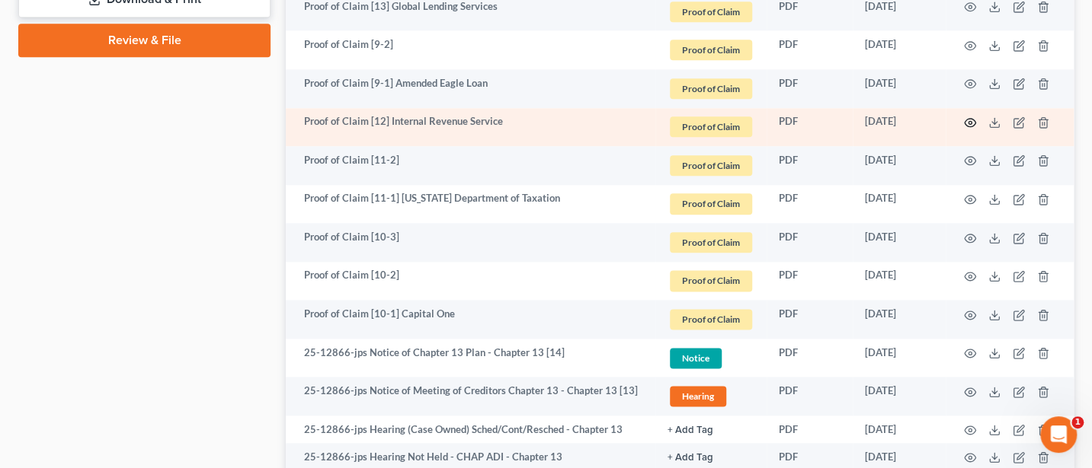
click at [967, 117] on icon "button" at bounding box center [970, 123] width 12 height 12
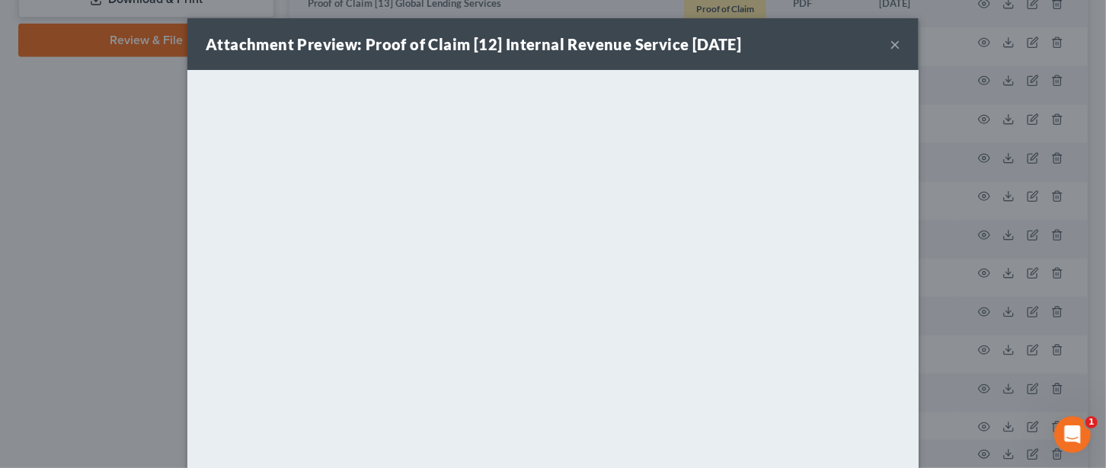
click at [881, 43] on div "Attachment Preview: Proof of Claim [12] Internal Revenue Service [DATE] ×" at bounding box center [552, 44] width 731 height 52
click at [890, 43] on button "×" at bounding box center [895, 44] width 11 height 18
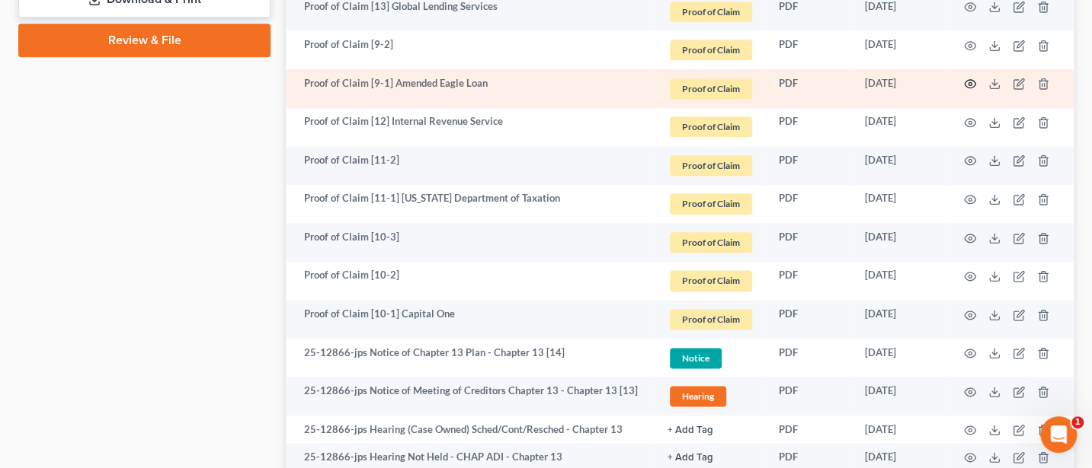
click at [970, 80] on icon "button" at bounding box center [969, 84] width 11 height 8
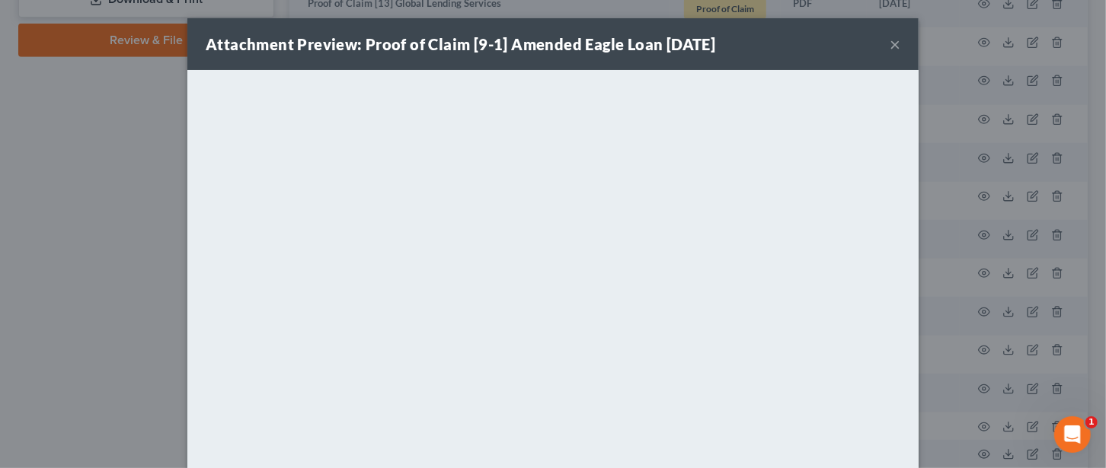
click at [890, 40] on button "×" at bounding box center [895, 44] width 11 height 18
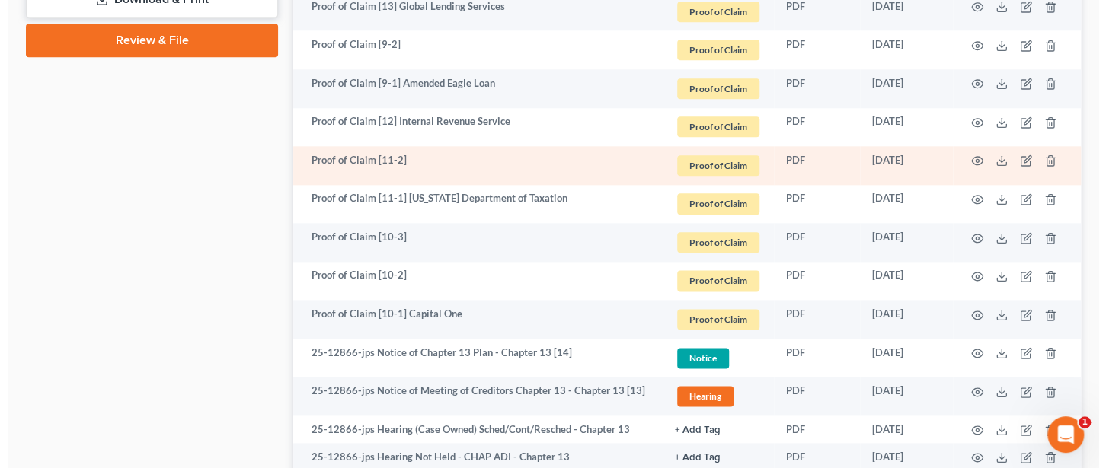
scroll to position [656, 0]
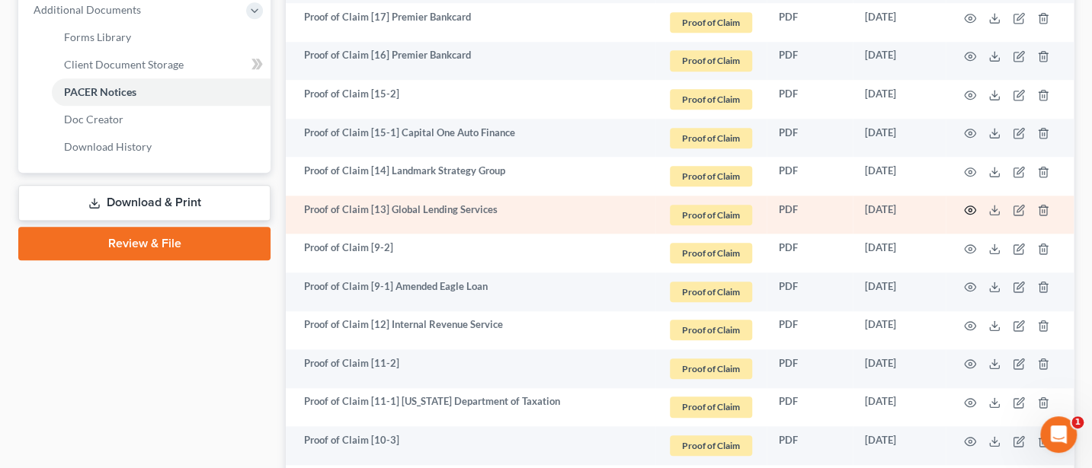
click at [967, 204] on icon "button" at bounding box center [970, 210] width 12 height 12
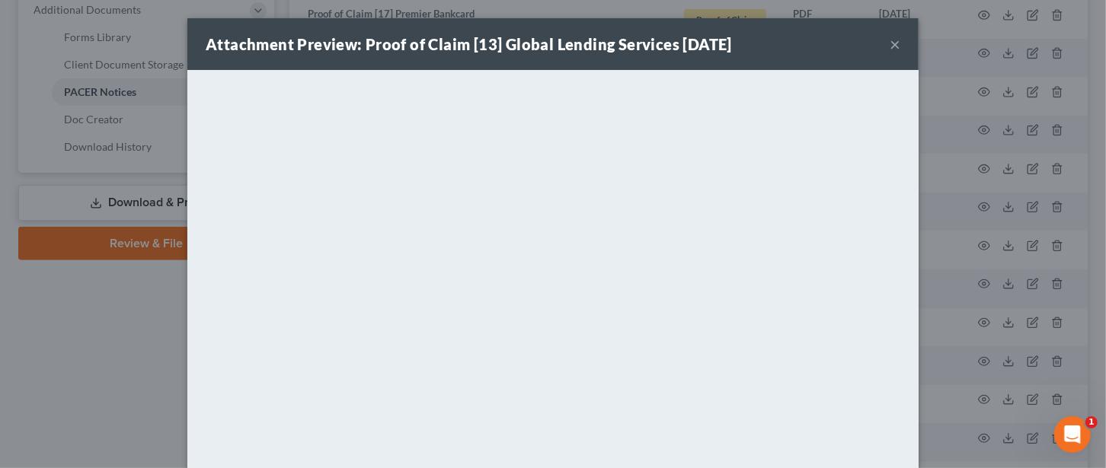
click at [890, 43] on button "×" at bounding box center [895, 44] width 11 height 18
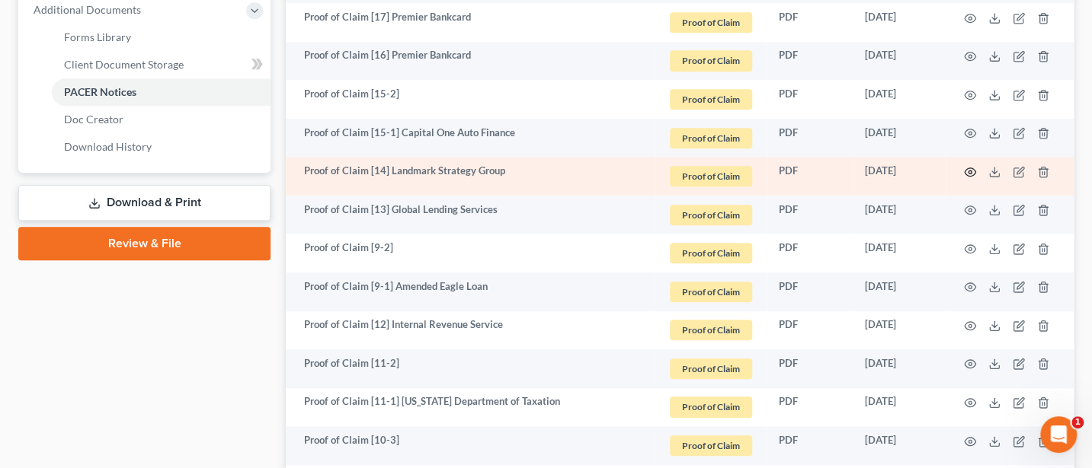
click at [965, 168] on icon "button" at bounding box center [969, 172] width 11 height 8
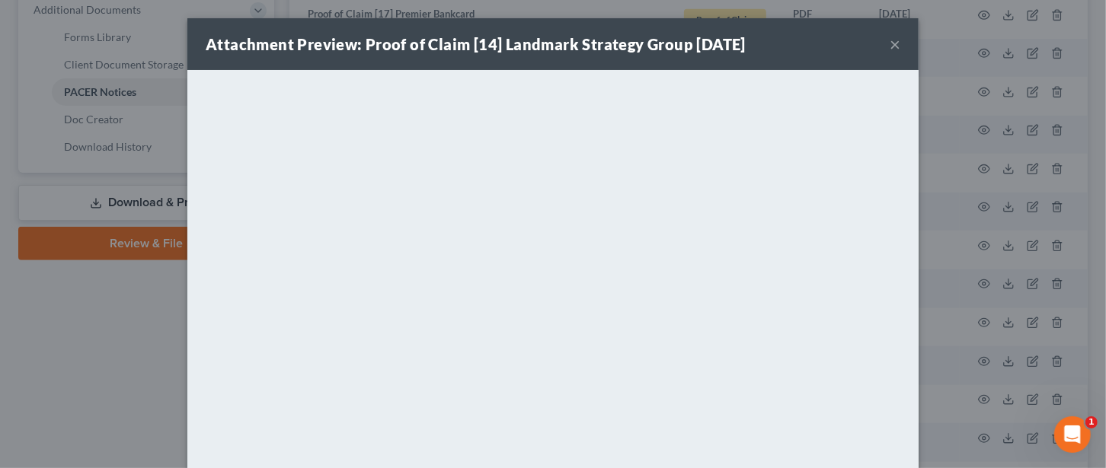
click at [890, 46] on button "×" at bounding box center [895, 44] width 11 height 18
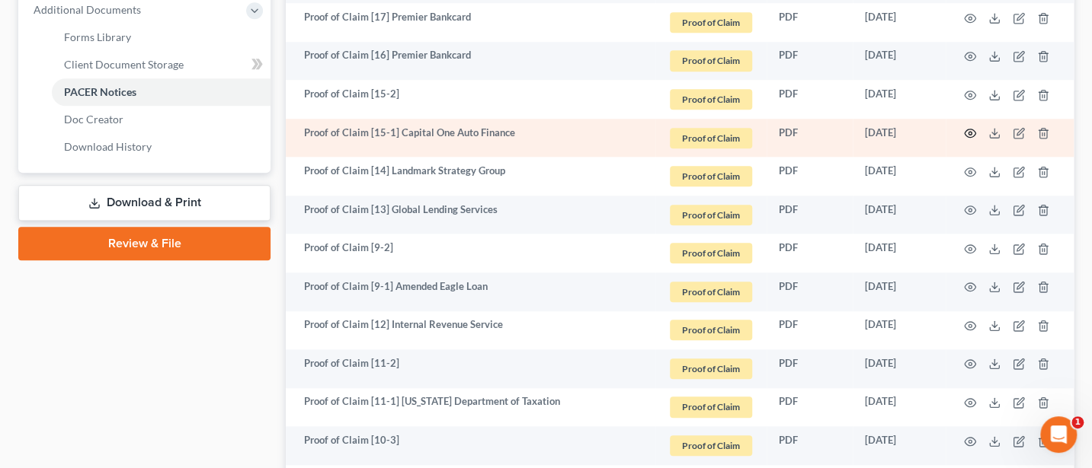
click at [967, 127] on icon "button" at bounding box center [970, 133] width 12 height 12
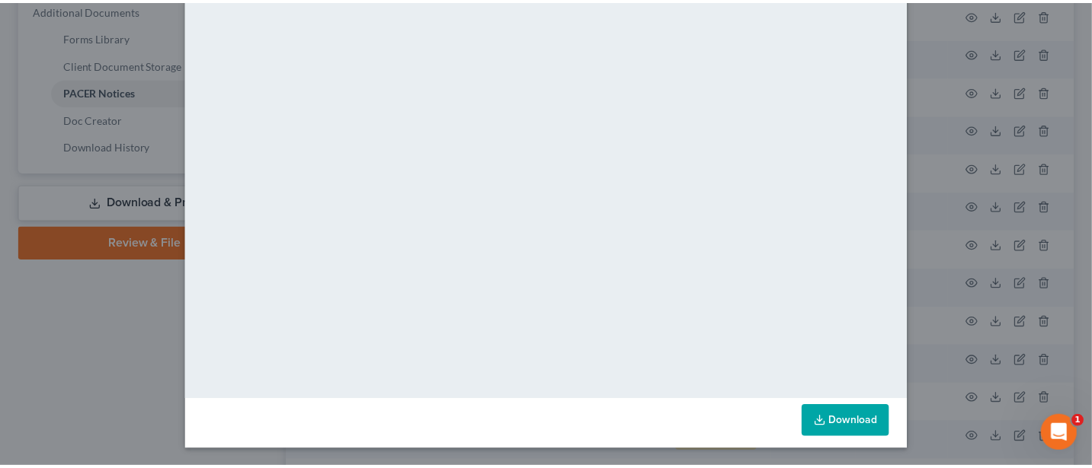
scroll to position [0, 0]
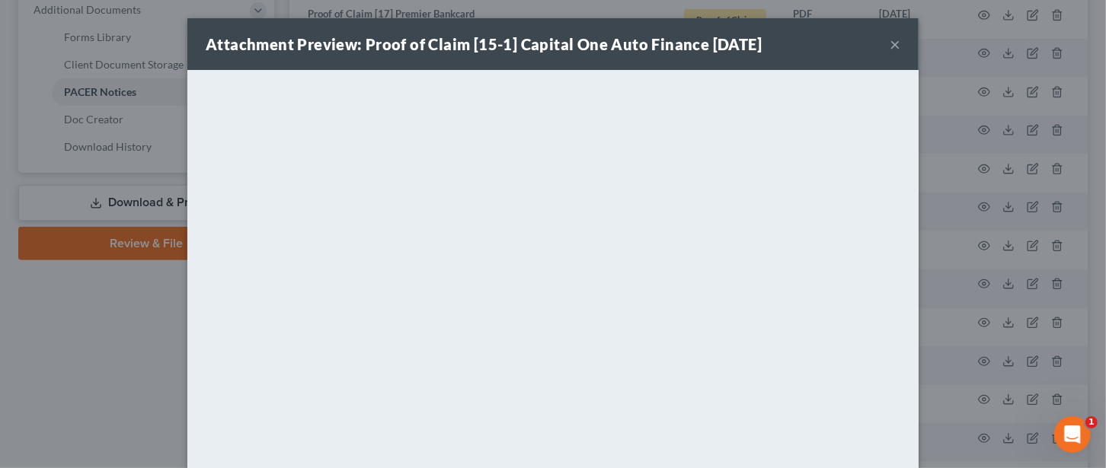
click at [890, 38] on button "×" at bounding box center [895, 44] width 11 height 18
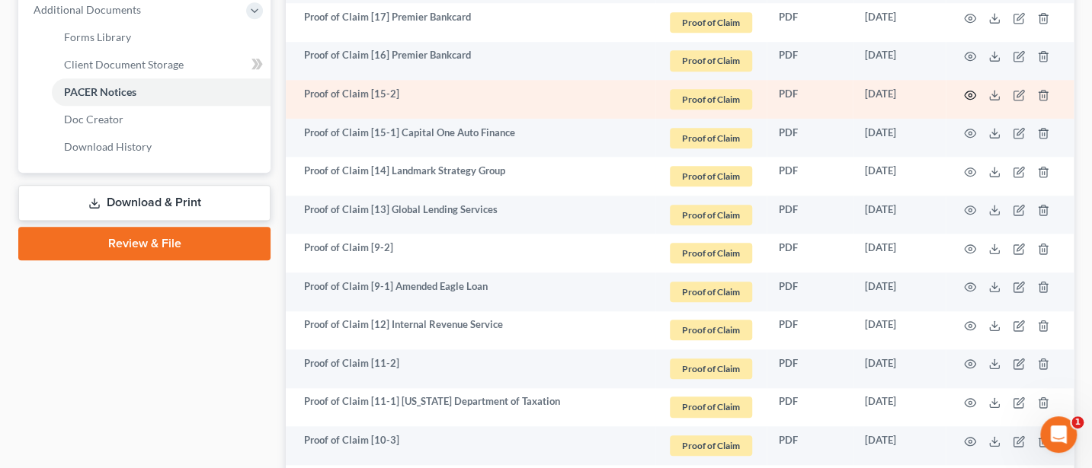
click at [967, 89] on icon "button" at bounding box center [970, 95] width 12 height 12
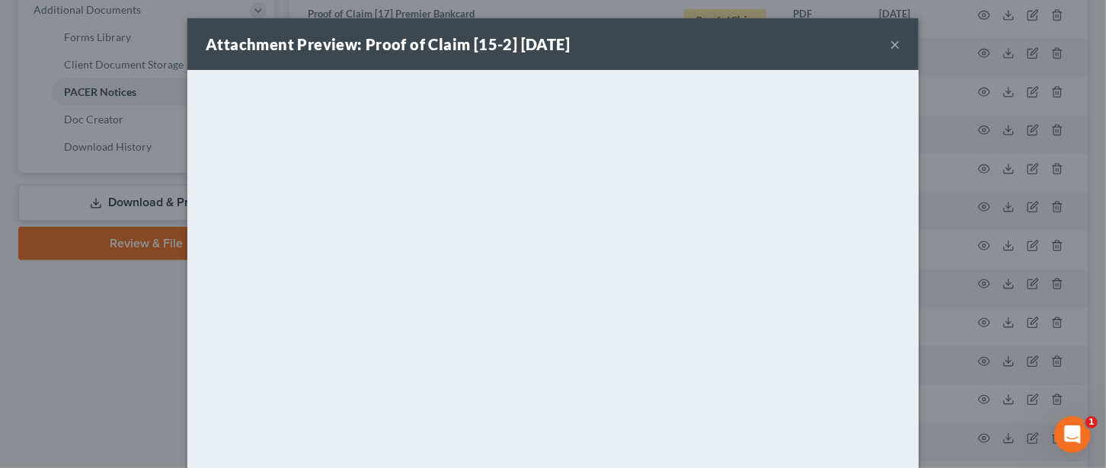
click at [890, 40] on button "×" at bounding box center [895, 44] width 11 height 18
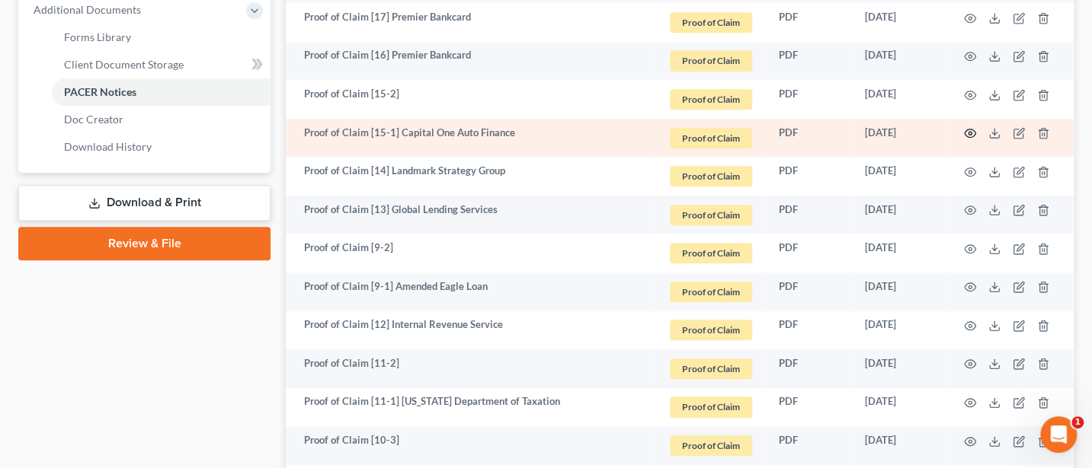
click at [970, 130] on icon "button" at bounding box center [970, 133] width 12 height 12
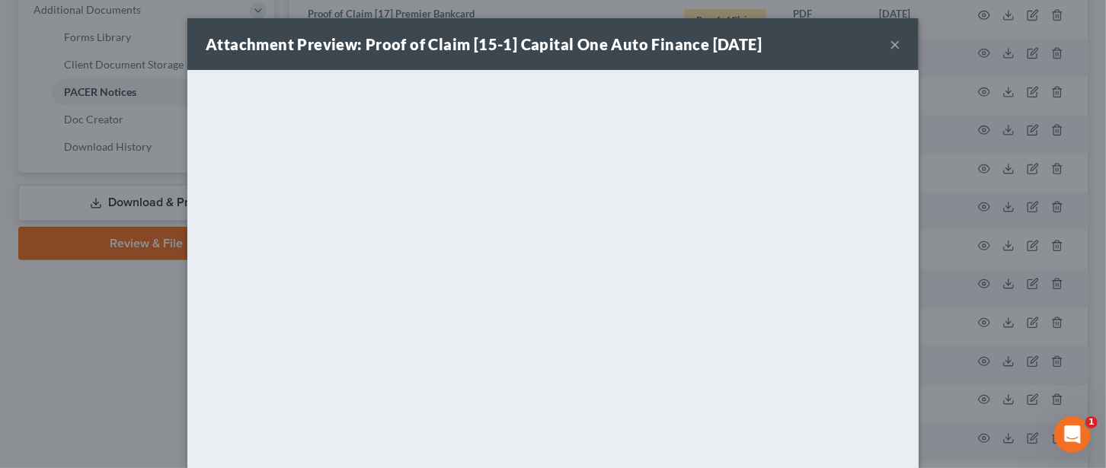
click at [892, 35] on button "×" at bounding box center [895, 44] width 11 height 18
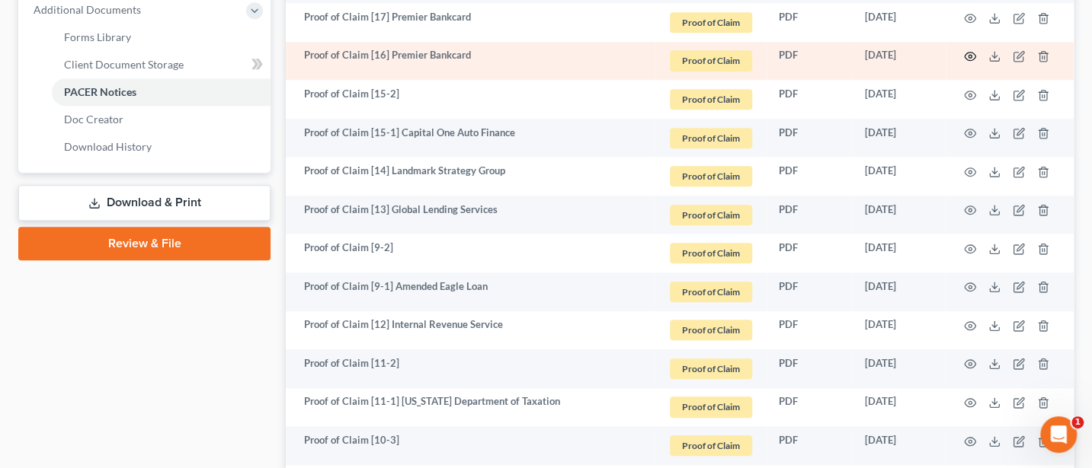
click at [964, 53] on icon "button" at bounding box center [969, 57] width 11 height 8
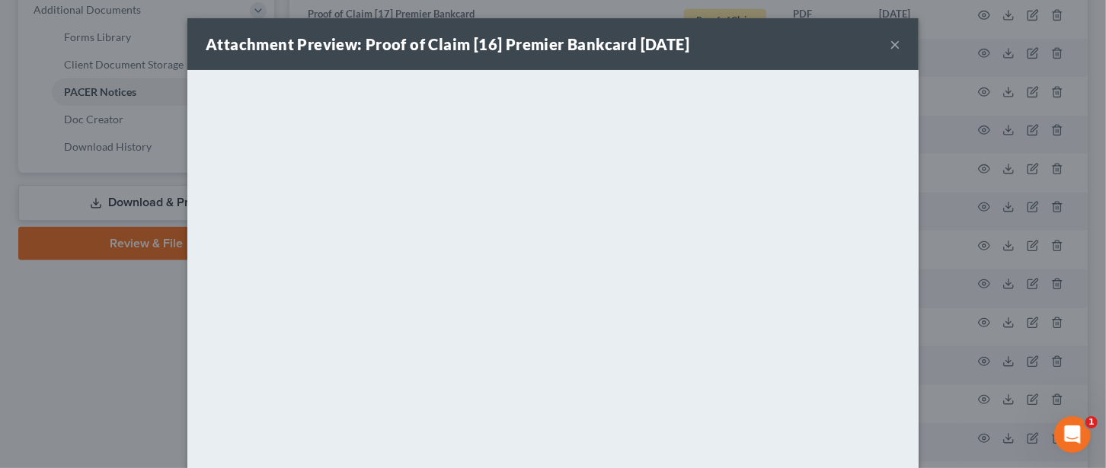
click at [891, 43] on button "×" at bounding box center [895, 44] width 11 height 18
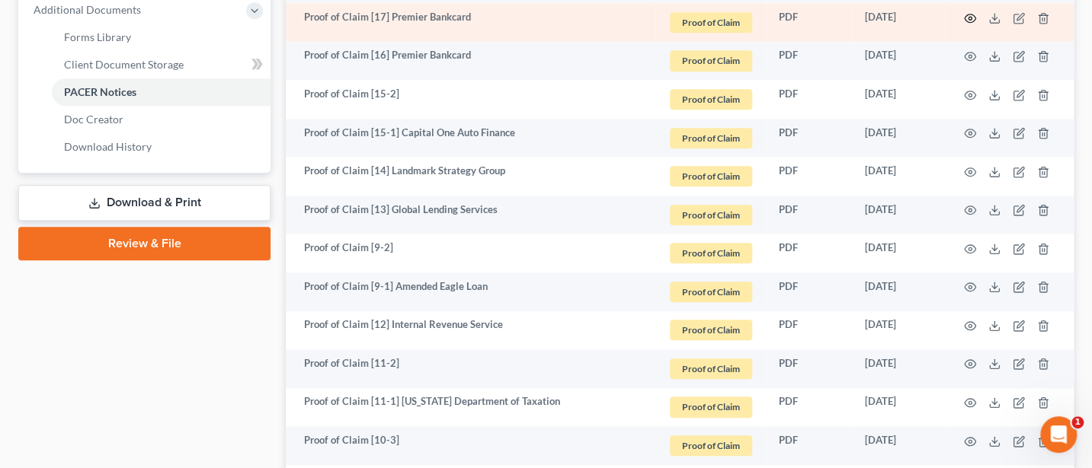
click at [968, 17] on circle "button" at bounding box center [969, 18] width 3 height 3
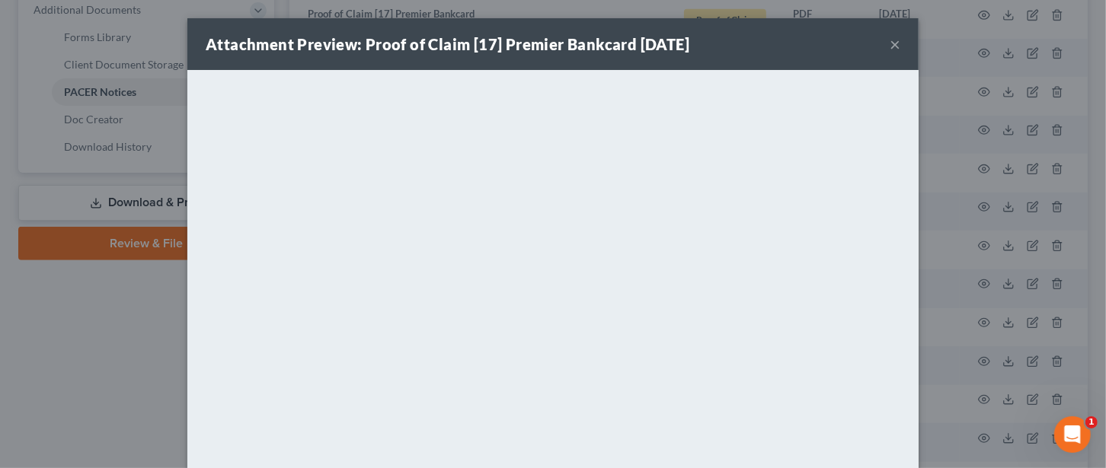
click at [890, 41] on button "×" at bounding box center [895, 44] width 11 height 18
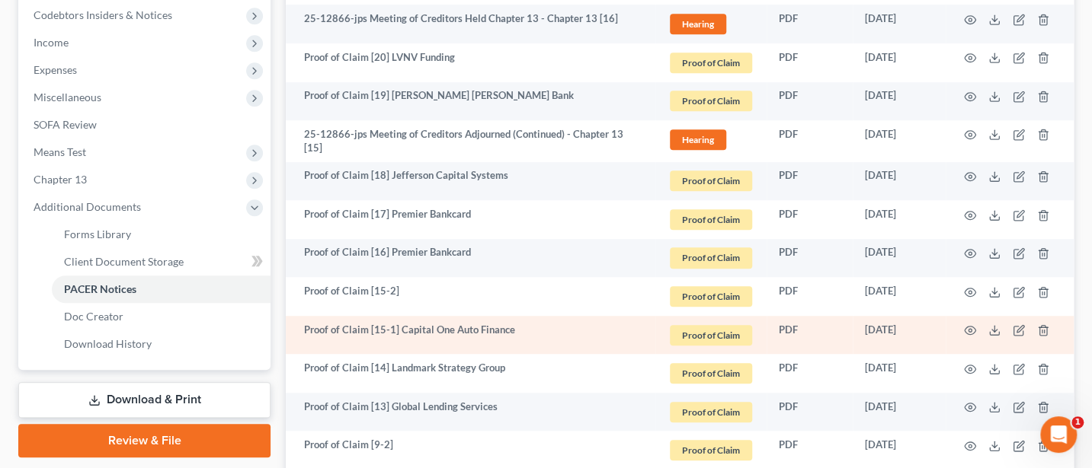
scroll to position [453, 0]
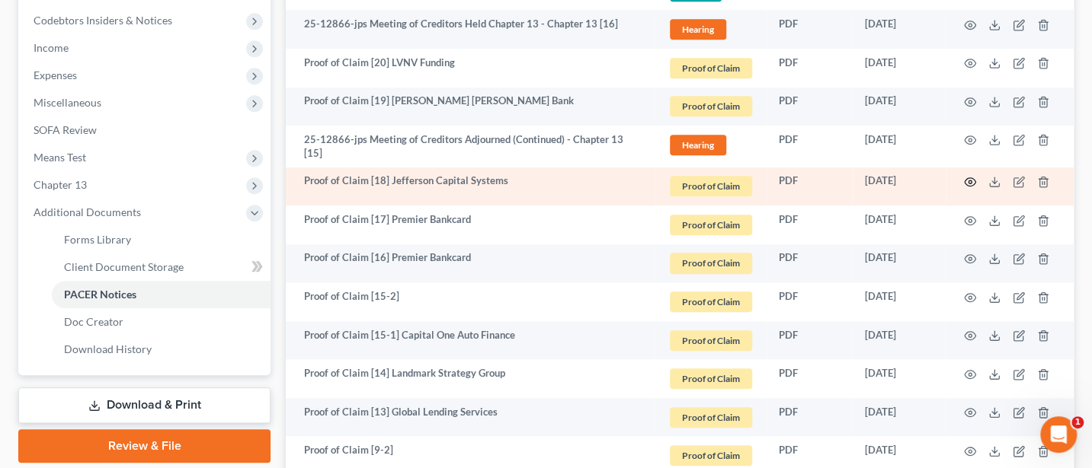
click at [971, 178] on icon "button" at bounding box center [970, 182] width 12 height 12
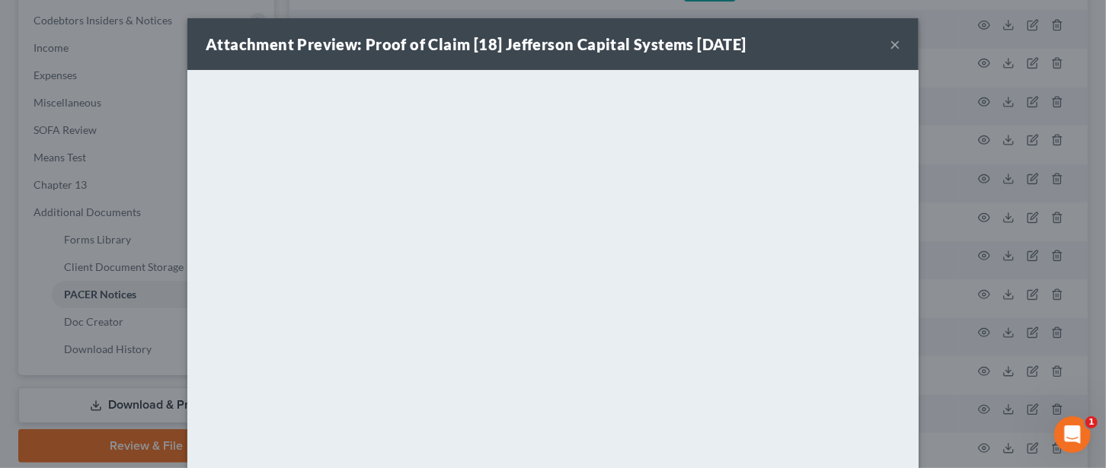
click at [890, 41] on button "×" at bounding box center [895, 44] width 11 height 18
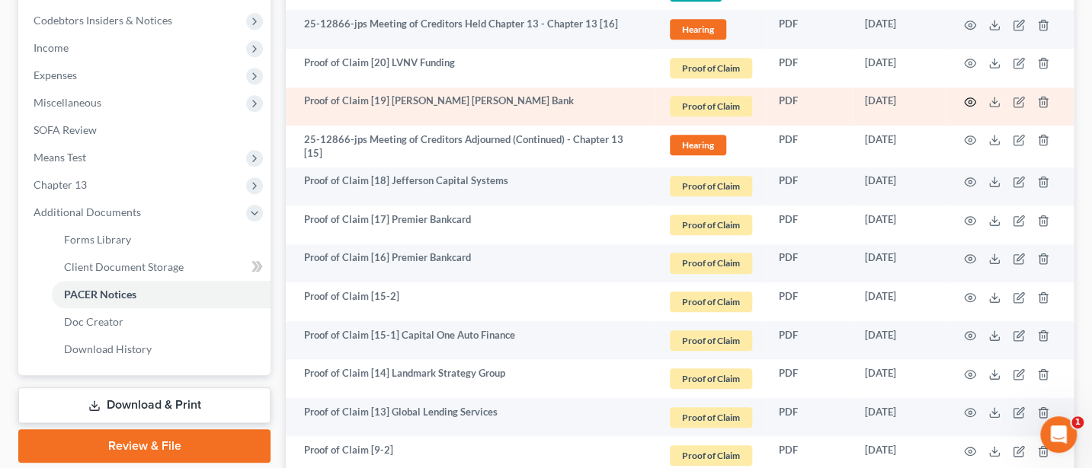
click at [968, 98] on icon "button" at bounding box center [970, 102] width 12 height 12
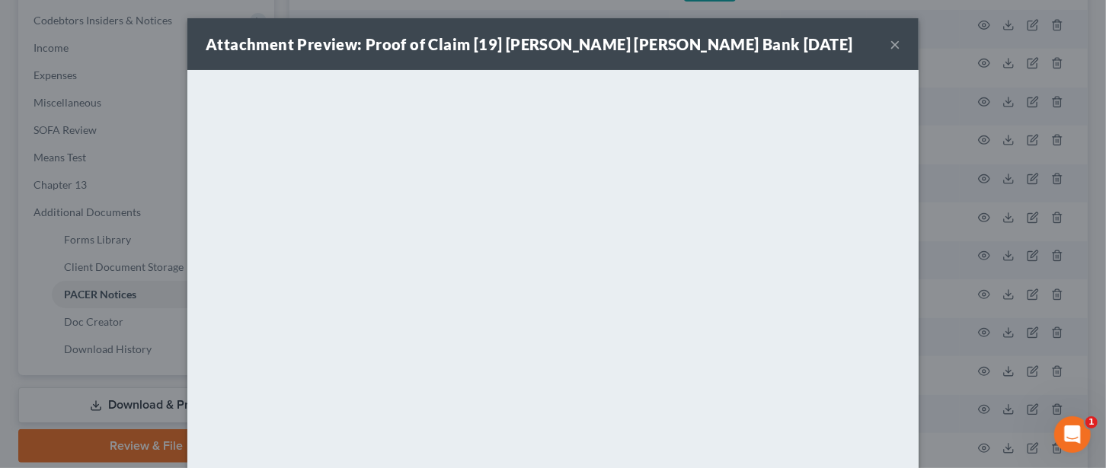
click at [891, 44] on button "×" at bounding box center [895, 44] width 11 height 18
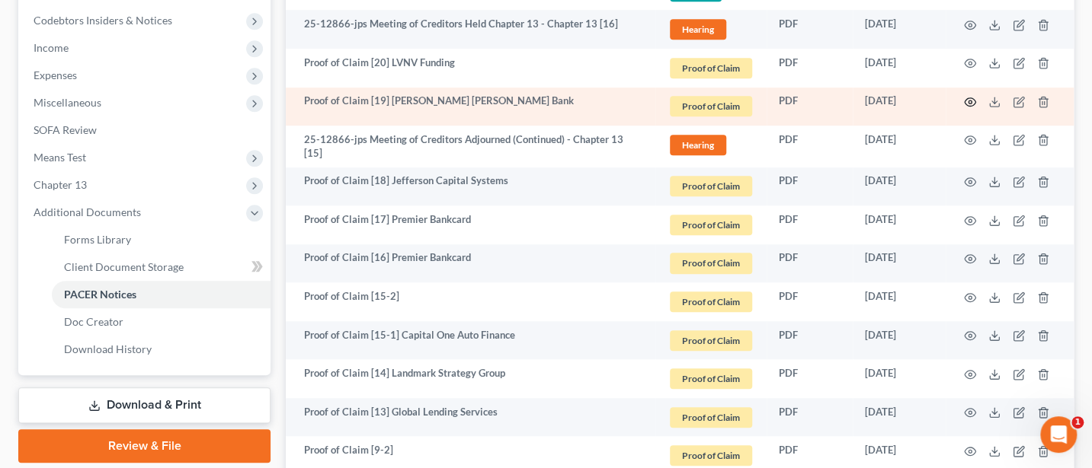
click at [967, 100] on icon "button" at bounding box center [970, 102] width 12 height 12
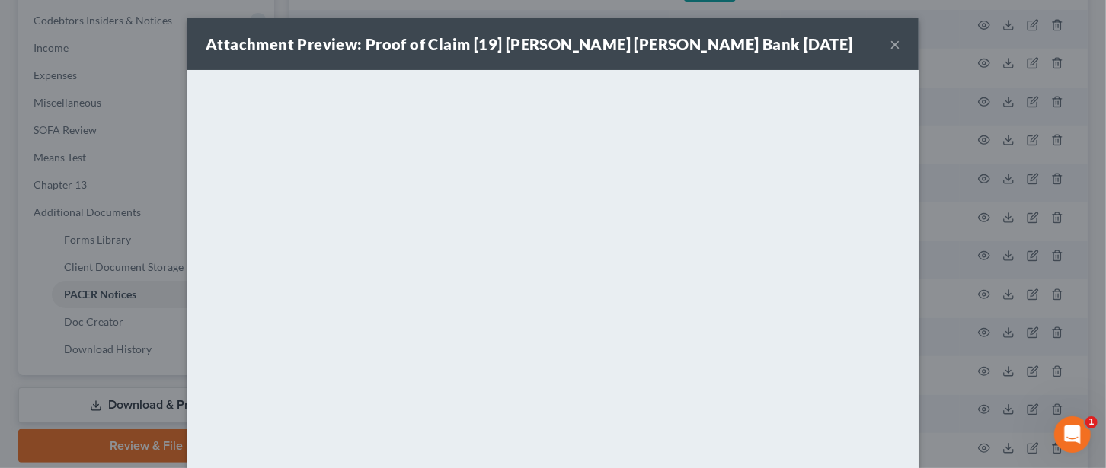
click at [890, 43] on button "×" at bounding box center [895, 44] width 11 height 18
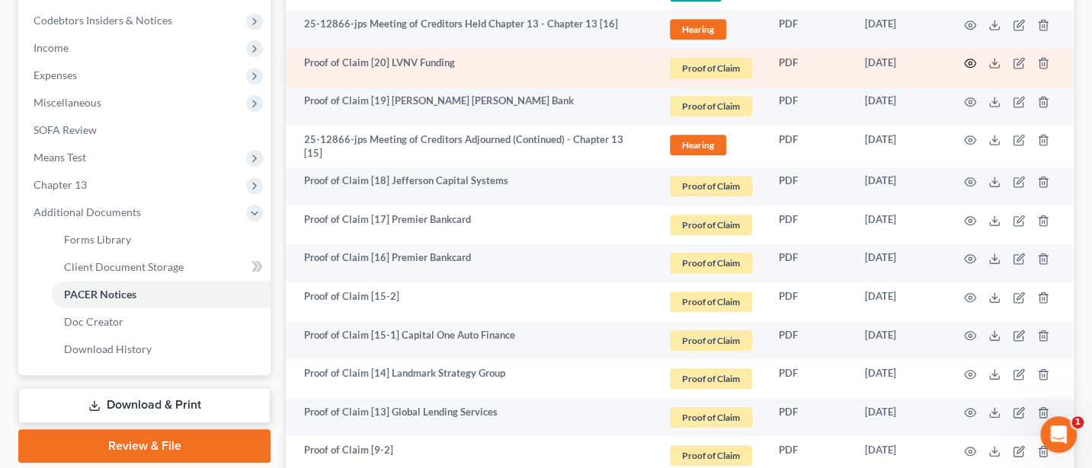
click at [966, 60] on icon "button" at bounding box center [970, 63] width 12 height 12
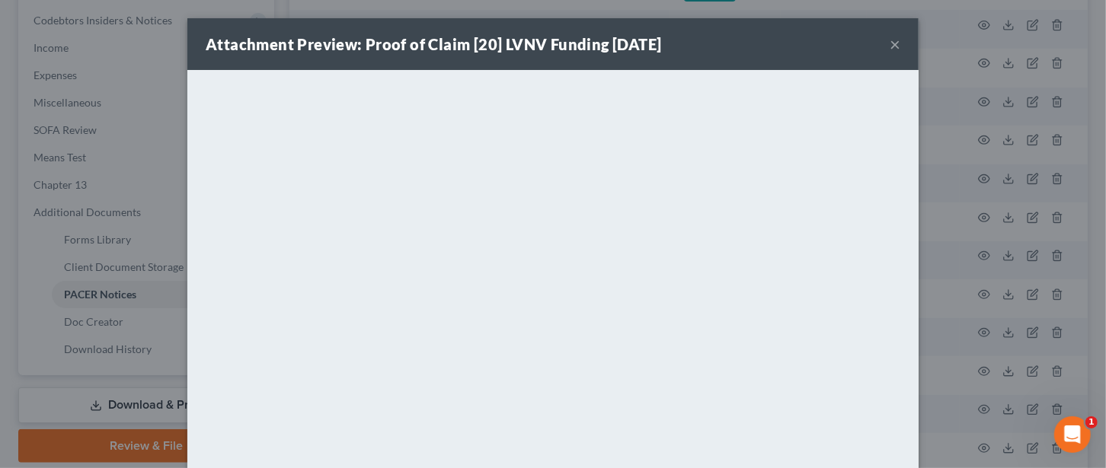
click at [890, 42] on button "×" at bounding box center [895, 44] width 11 height 18
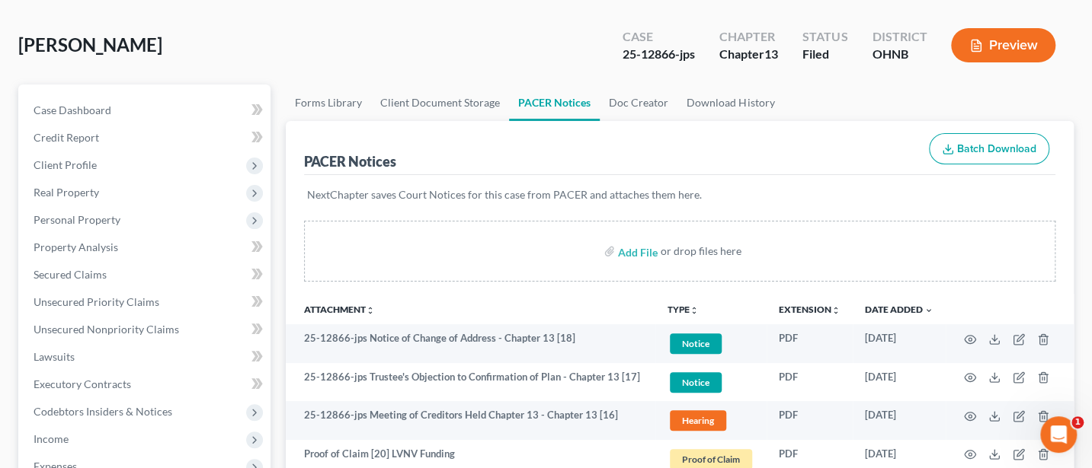
scroll to position [46, 0]
